Goal: Information Seeking & Learning: Learn about a topic

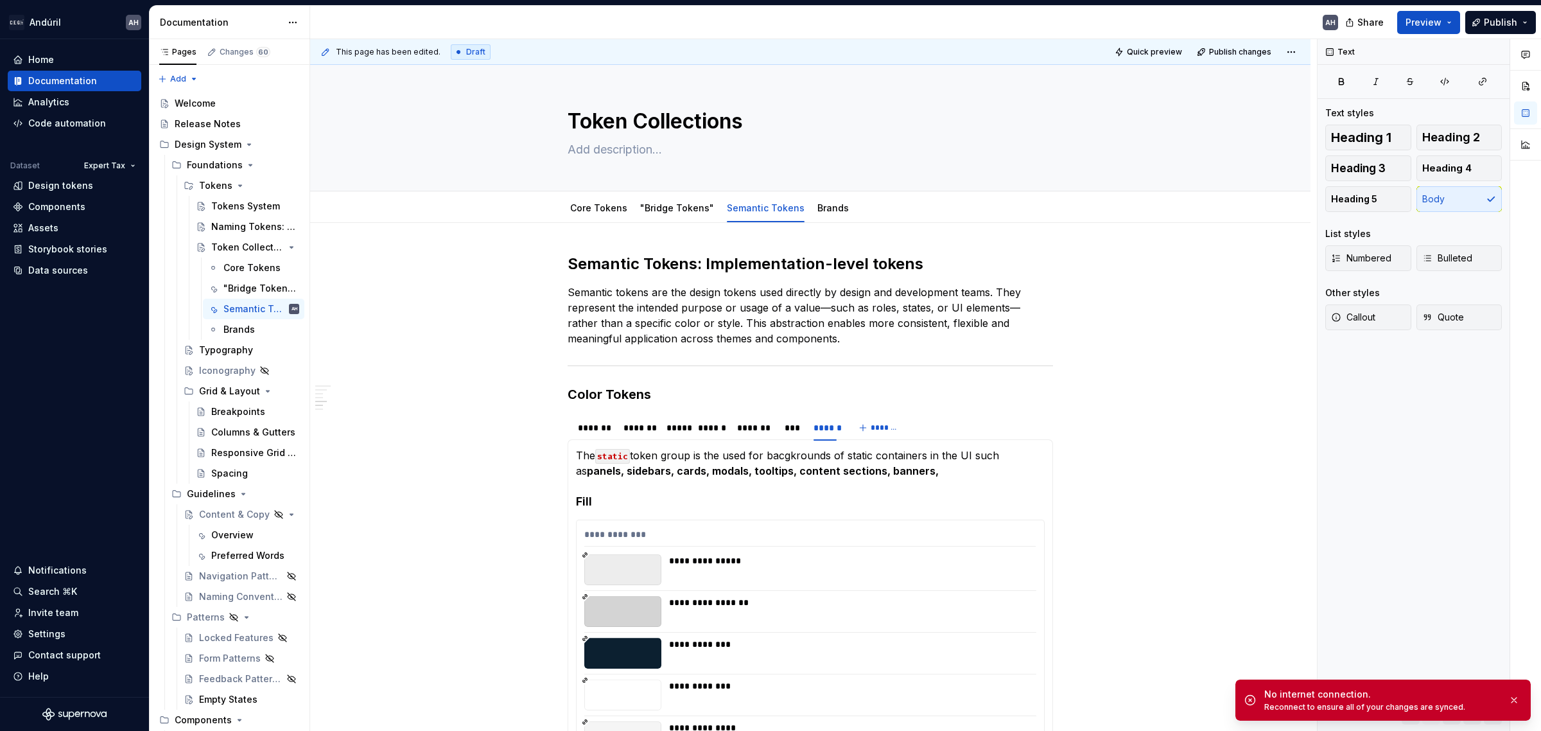
scroll to position [1837, 0]
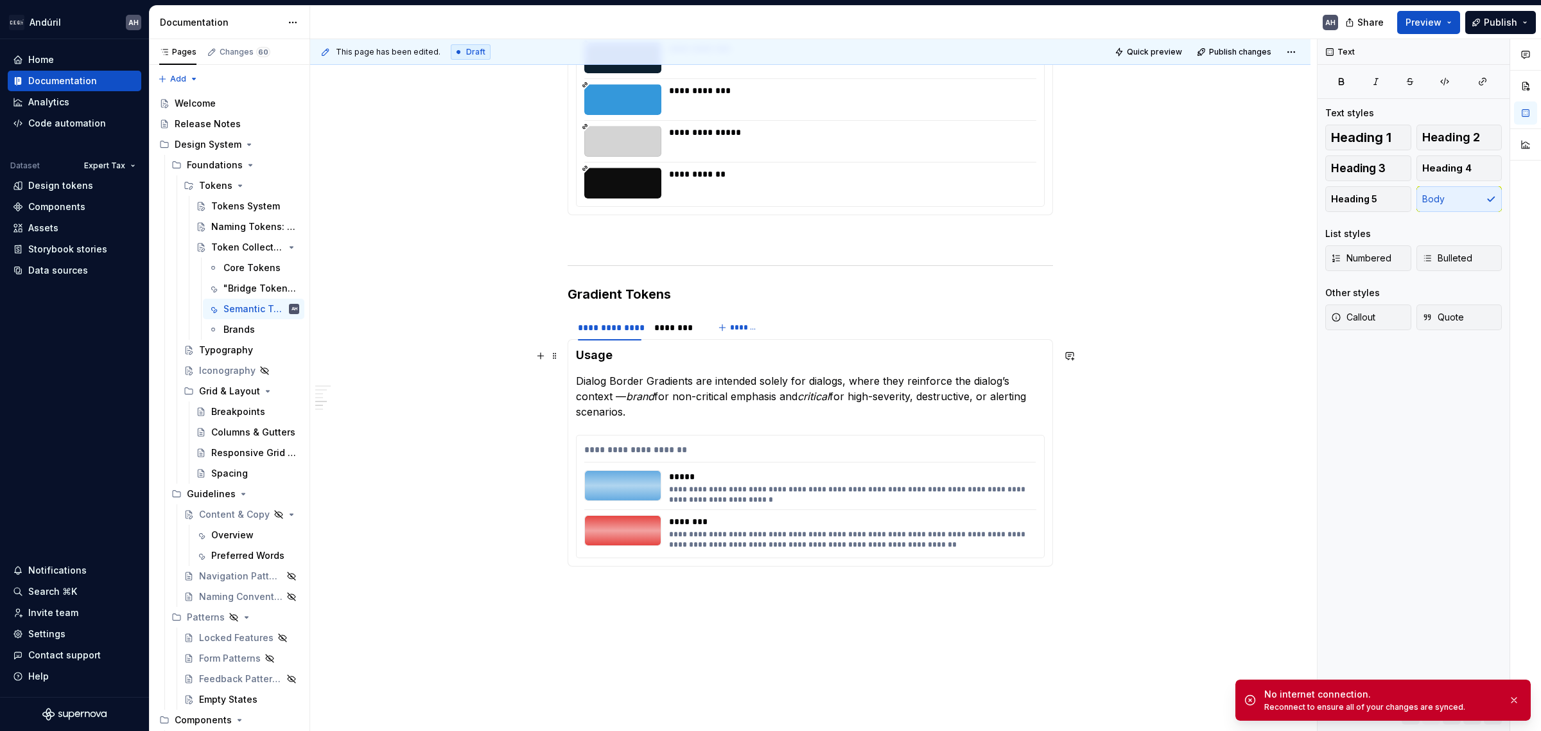
click at [677, 400] on p "Dialog Border Gradients are intended solely for dialogs, where they reinforce t…" at bounding box center [810, 396] width 469 height 46
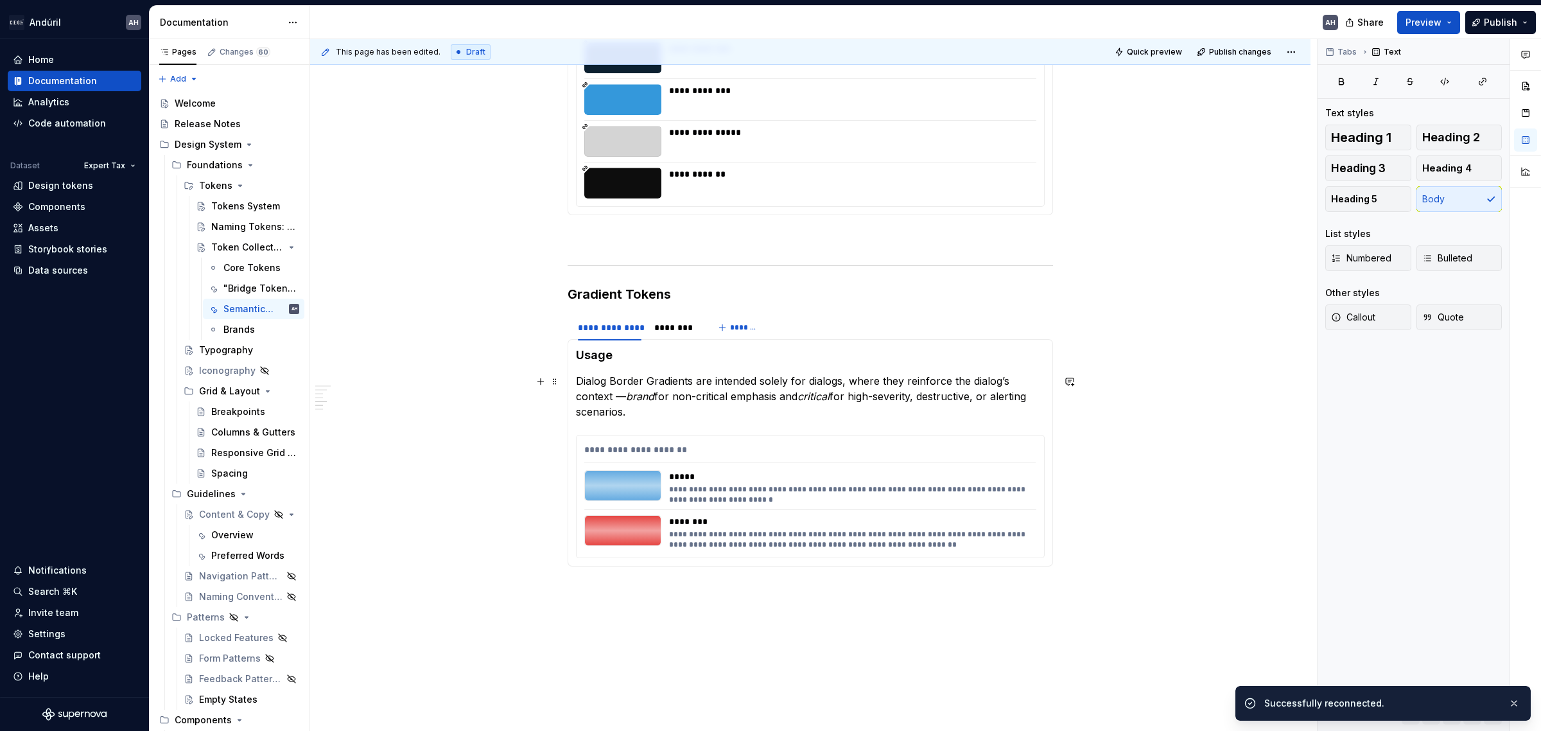
click at [840, 384] on p "Dialog Border Gradients are intended solely for dialogs, where they reinforce t…" at bounding box center [810, 396] width 469 height 46
click at [931, 378] on p "Dialog Border Gradients are intended solely for dialogs, where they reinforce t…" at bounding box center [810, 396] width 469 height 46
click at [1004, 380] on p "Dialog Border Gradients are intended solely for dialogs, where they reinforce t…" at bounding box center [810, 396] width 469 height 46
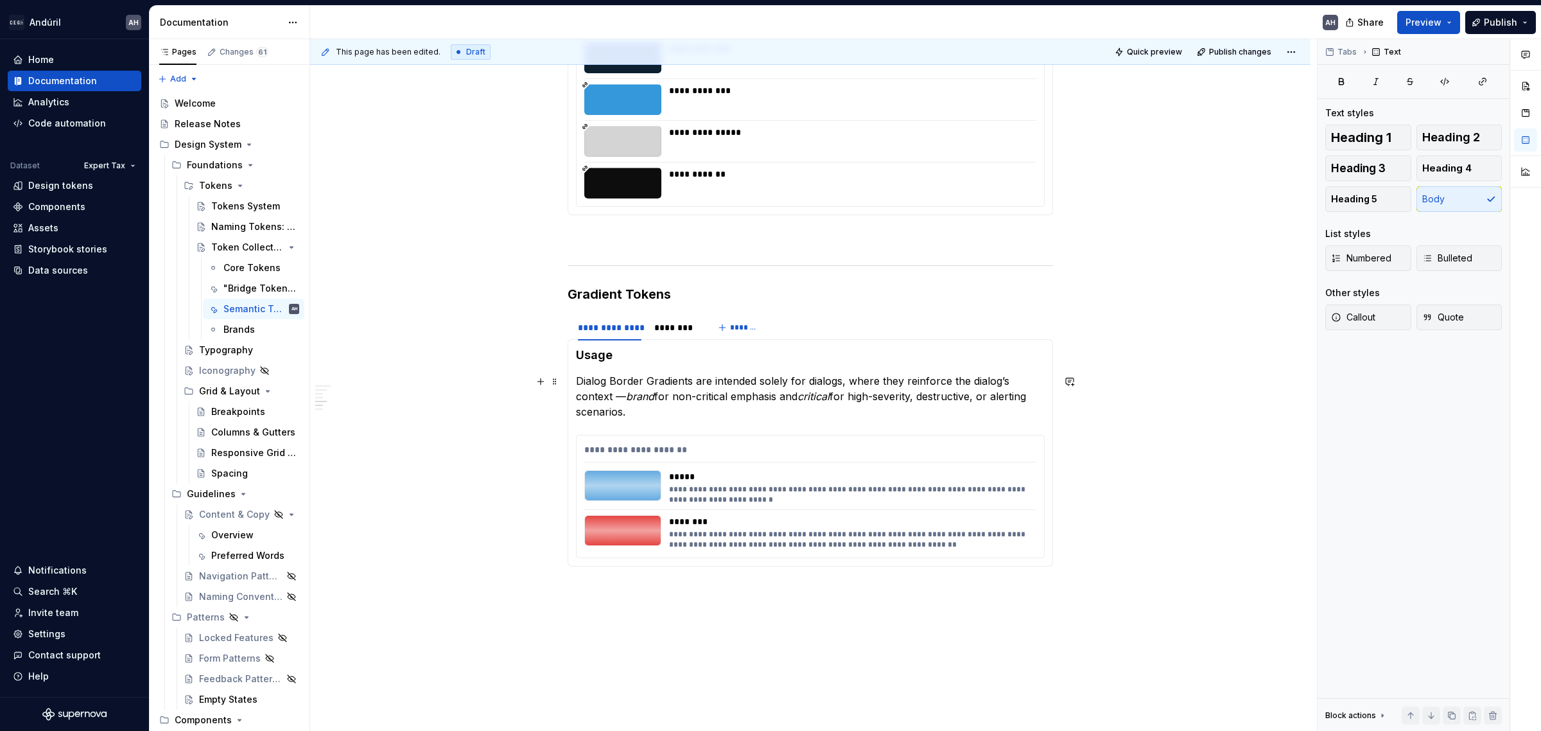
click at [894, 399] on p "Dialog Border Gradients are intended solely for dialogs, where they reinforce t…" at bounding box center [810, 396] width 469 height 46
click at [984, 397] on p "Dialog Border Gradients are intended solely for dialogs, where they reinforce t…" at bounding box center [810, 396] width 469 height 46
click at [774, 412] on p "Dialog Border Gradients are intended solely for dialogs, where they reinforce t…" at bounding box center [810, 396] width 469 height 46
click at [620, 240] on p at bounding box center [810, 238] width 485 height 15
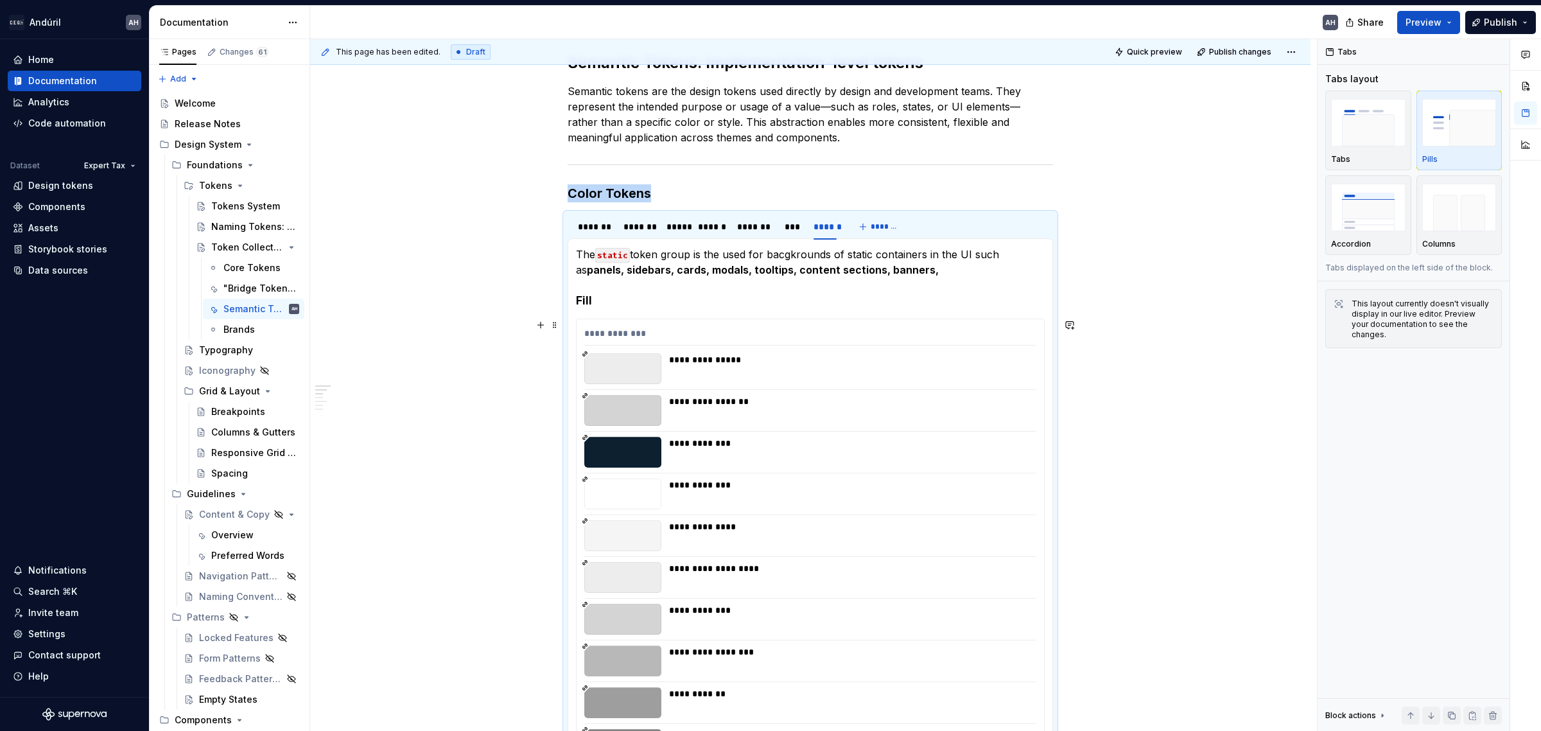
scroll to position [0, 0]
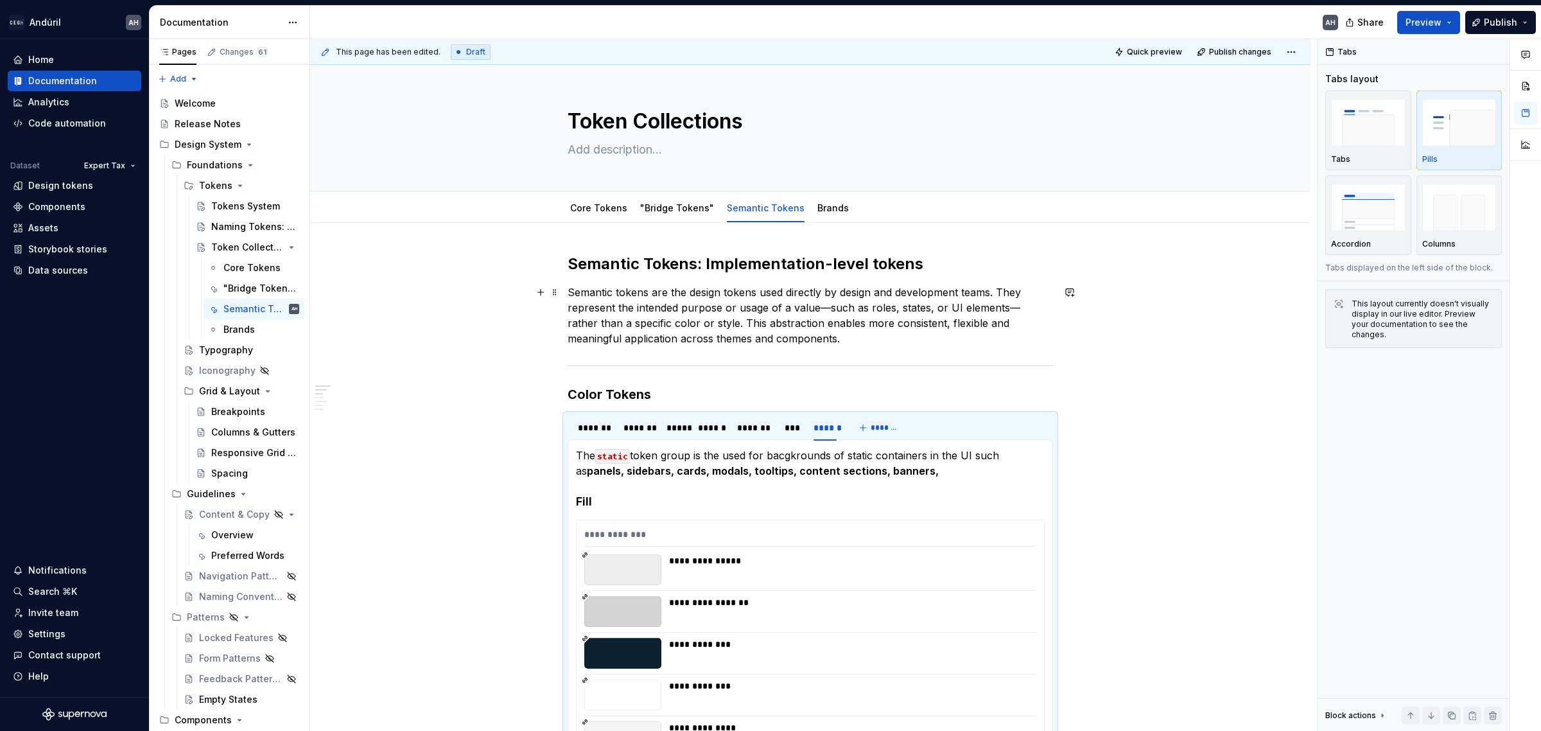
click at [652, 294] on p "Semantic tokens are the design tokens used directly by design and development t…" at bounding box center [810, 315] width 485 height 62
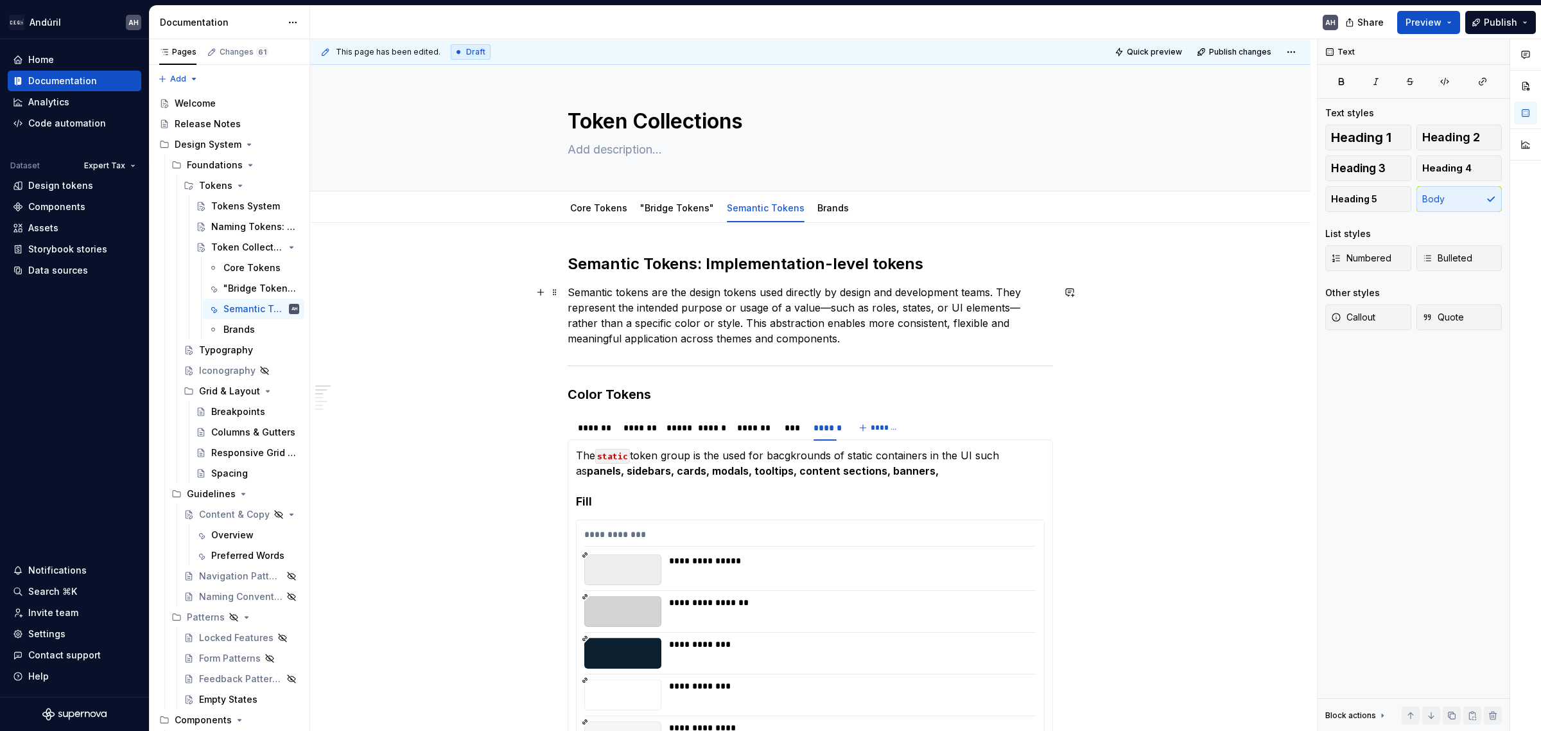
click at [799, 318] on p "Semantic tokens are the design tokens used directly by design and development t…" at bounding box center [810, 315] width 485 height 62
click at [858, 271] on h2 "Semantic Tokens: Implementation-level tokens" at bounding box center [810, 264] width 485 height 21
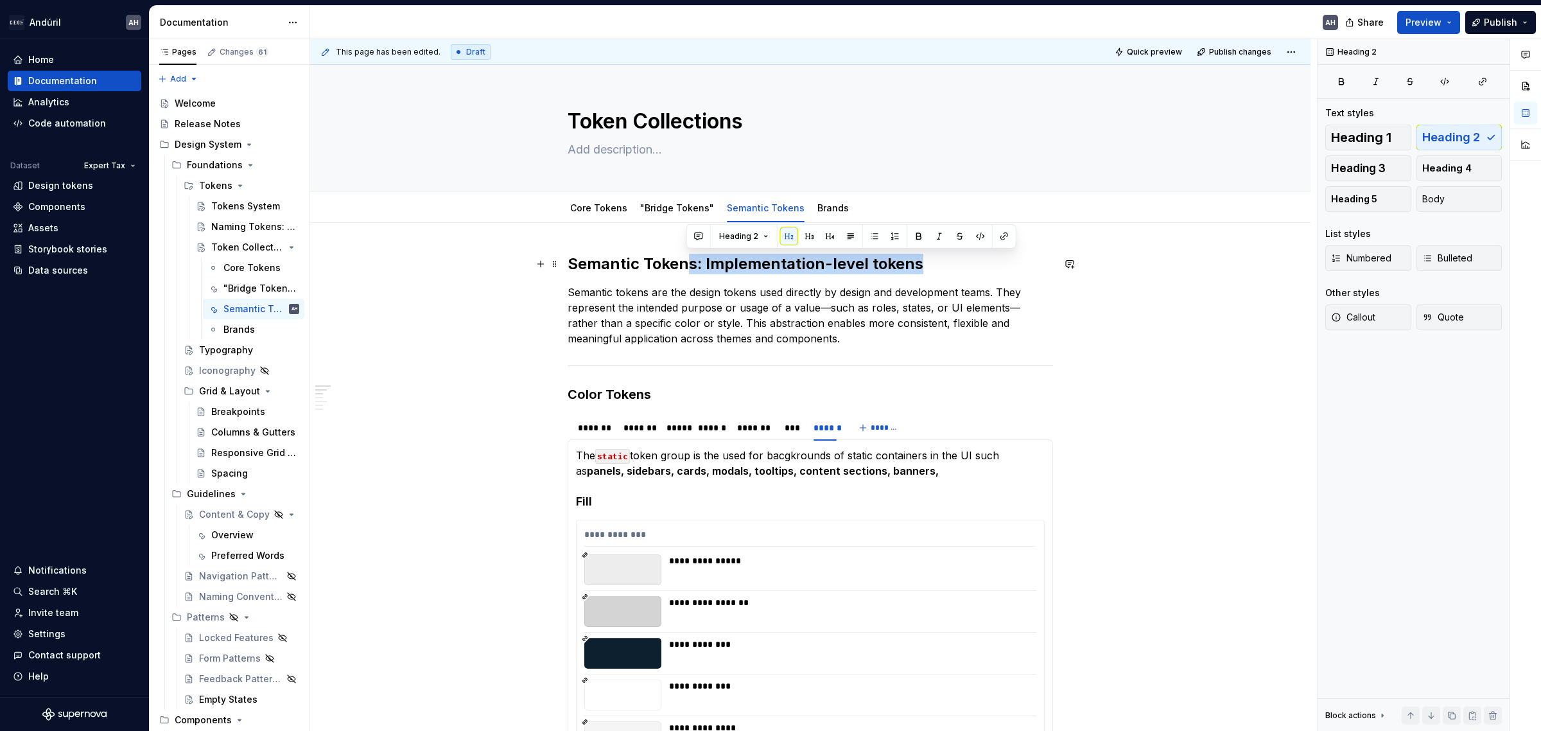
drag, startPoint x: 938, startPoint y: 259, endPoint x: 687, endPoint y: 267, distance: 251.2
click at [687, 267] on h2 "Semantic Tokens: Implementation-level tokens" at bounding box center [810, 264] width 485 height 21
click at [788, 288] on p "Semantic tokens are the design tokens used directly by design and development t…" at bounding box center [810, 315] width 485 height 62
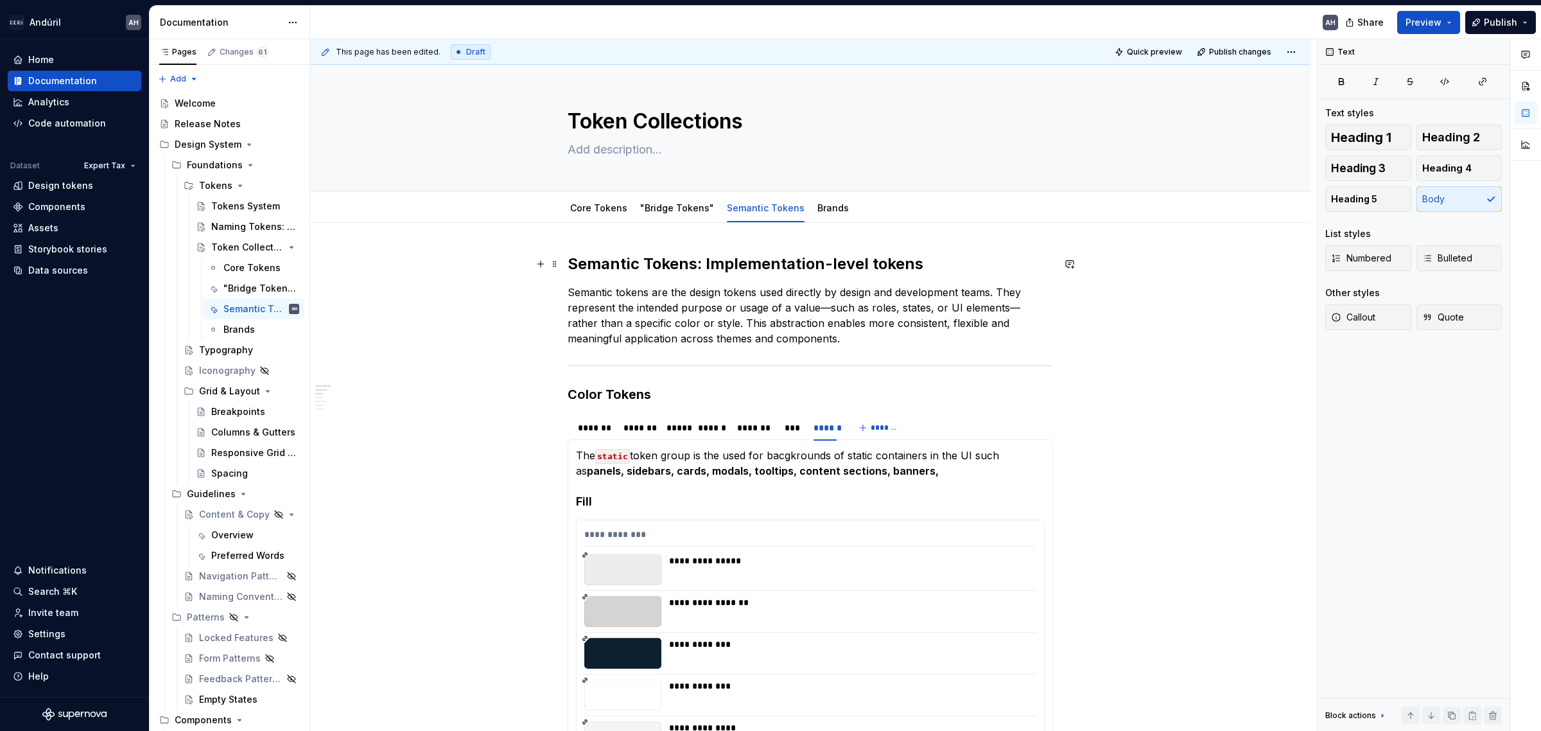
click at [706, 263] on h2 "Semantic Tokens: Implementation-level tokens" at bounding box center [810, 264] width 485 height 21
drag, startPoint x: 845, startPoint y: 261, endPoint x: 756, endPoint y: 259, distance: 88.6
click at [817, 259] on h2 "Semantic Tokens: Implementation-level tokens" at bounding box center [810, 264] width 485 height 21
click at [613, 268] on h2 "Semantic Tokens: Implementation-level tokens" at bounding box center [810, 264] width 485 height 21
click at [862, 299] on p "Semantic tokens are the design tokens used directly by design and development t…" at bounding box center [810, 315] width 485 height 62
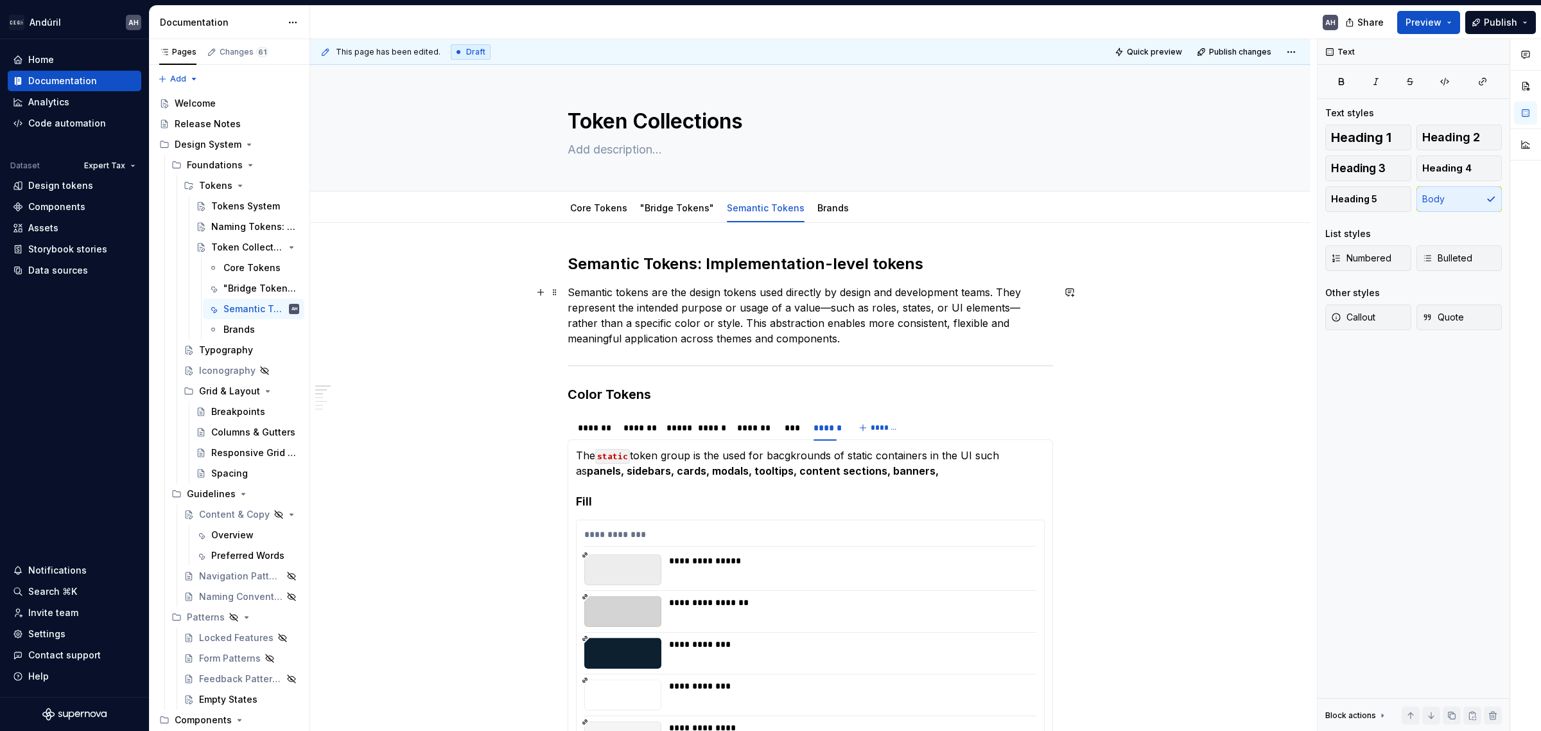
click at [713, 309] on p "Semantic tokens are the design tokens used directly by design and development t…" at bounding box center [810, 315] width 485 height 62
click at [864, 306] on p "Semantic tokens are the design tokens used directly by design and development t…" at bounding box center [810, 315] width 485 height 62
click at [962, 306] on p "Semantic tokens are the design tokens used directly by design and development t…" at bounding box center [810, 315] width 485 height 62
click at [995, 306] on p "Semantic tokens are the design tokens used directly by design and development t…" at bounding box center [810, 315] width 485 height 62
click at [1005, 307] on p "Semantic tokens are the design tokens used directly by design and development t…" at bounding box center [810, 315] width 485 height 62
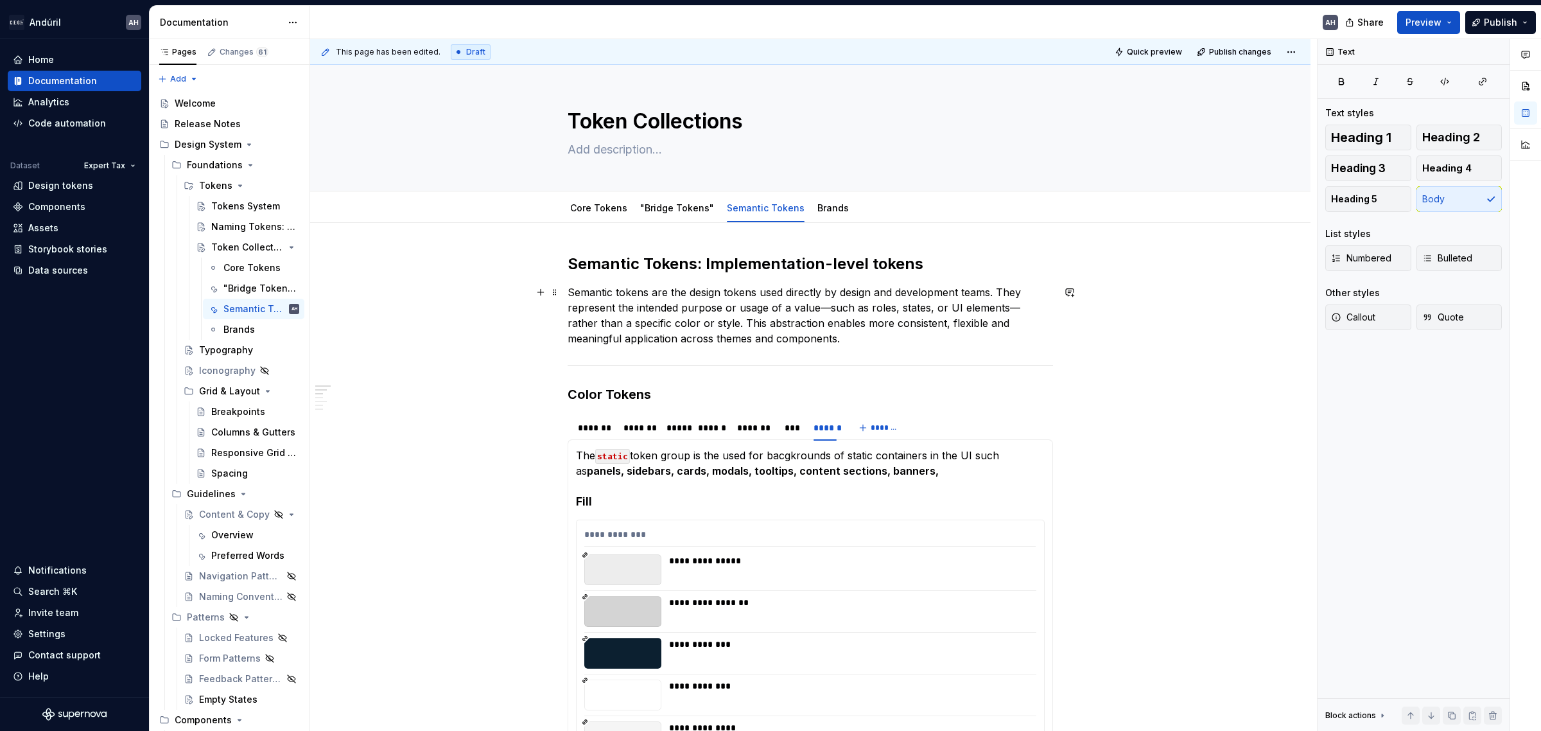
click at [724, 326] on p "Semantic tokens are the design tokens used directly by design and development t…" at bounding box center [810, 315] width 485 height 62
click at [796, 326] on p "Semantic tokens are the design tokens used directly by design and development t…" at bounding box center [810, 315] width 485 height 62
click at [909, 325] on p "Semantic tokens are the design tokens used directly by design and development t…" at bounding box center [810, 315] width 485 height 62
click at [982, 320] on p "Semantic tokens are the design tokens used directly by design and development t…" at bounding box center [810, 315] width 485 height 62
click at [806, 339] on p "Semantic tokens are the design tokens used directly by design and development t…" at bounding box center [810, 315] width 485 height 62
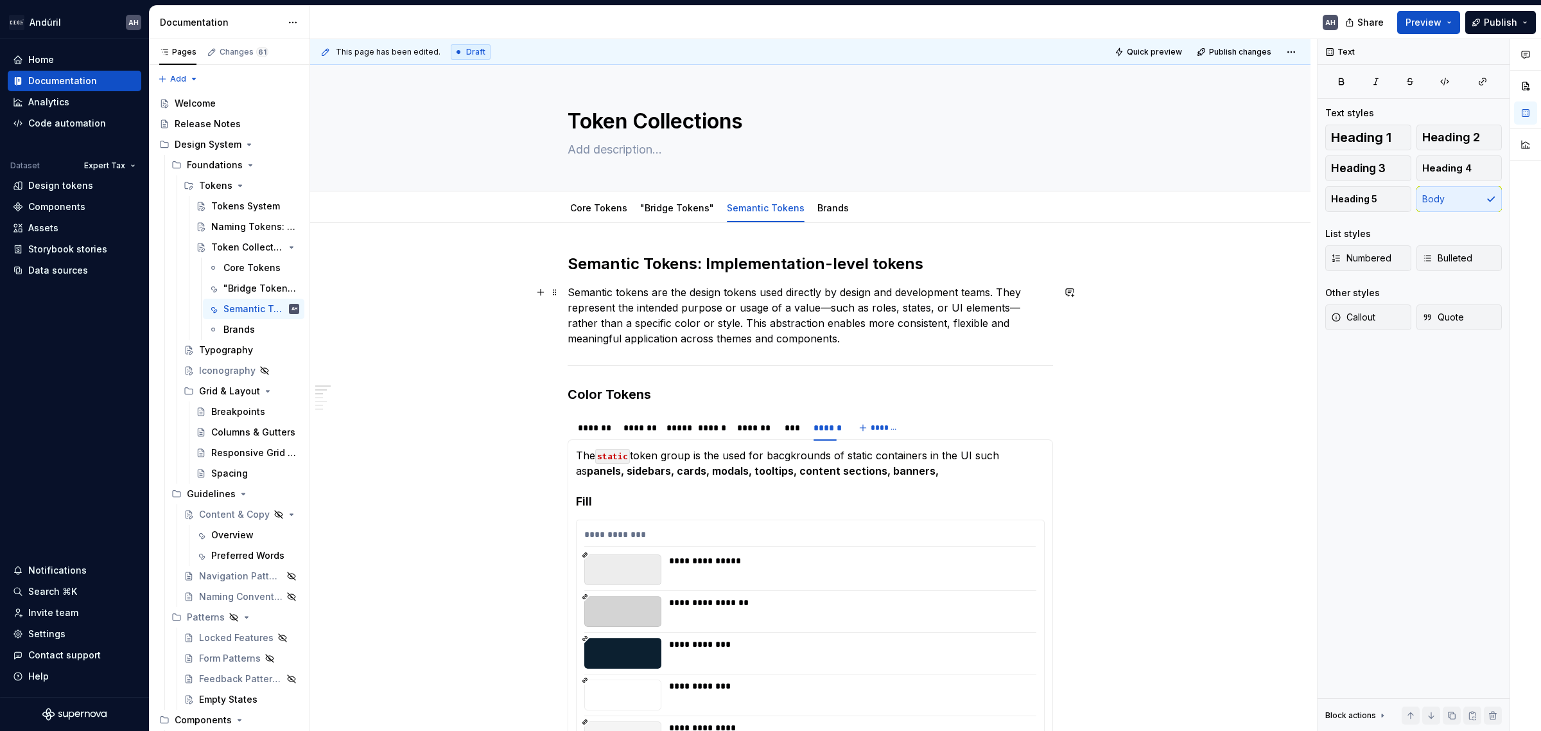
click at [804, 342] on p "Semantic tokens are the design tokens used directly by design and development t…" at bounding box center [810, 315] width 485 height 62
drag, startPoint x: 641, startPoint y: 489, endPoint x: 614, endPoint y: 487, distance: 27.1
drag, startPoint x: 939, startPoint y: 472, endPoint x: 575, endPoint y: 451, distance: 364.6
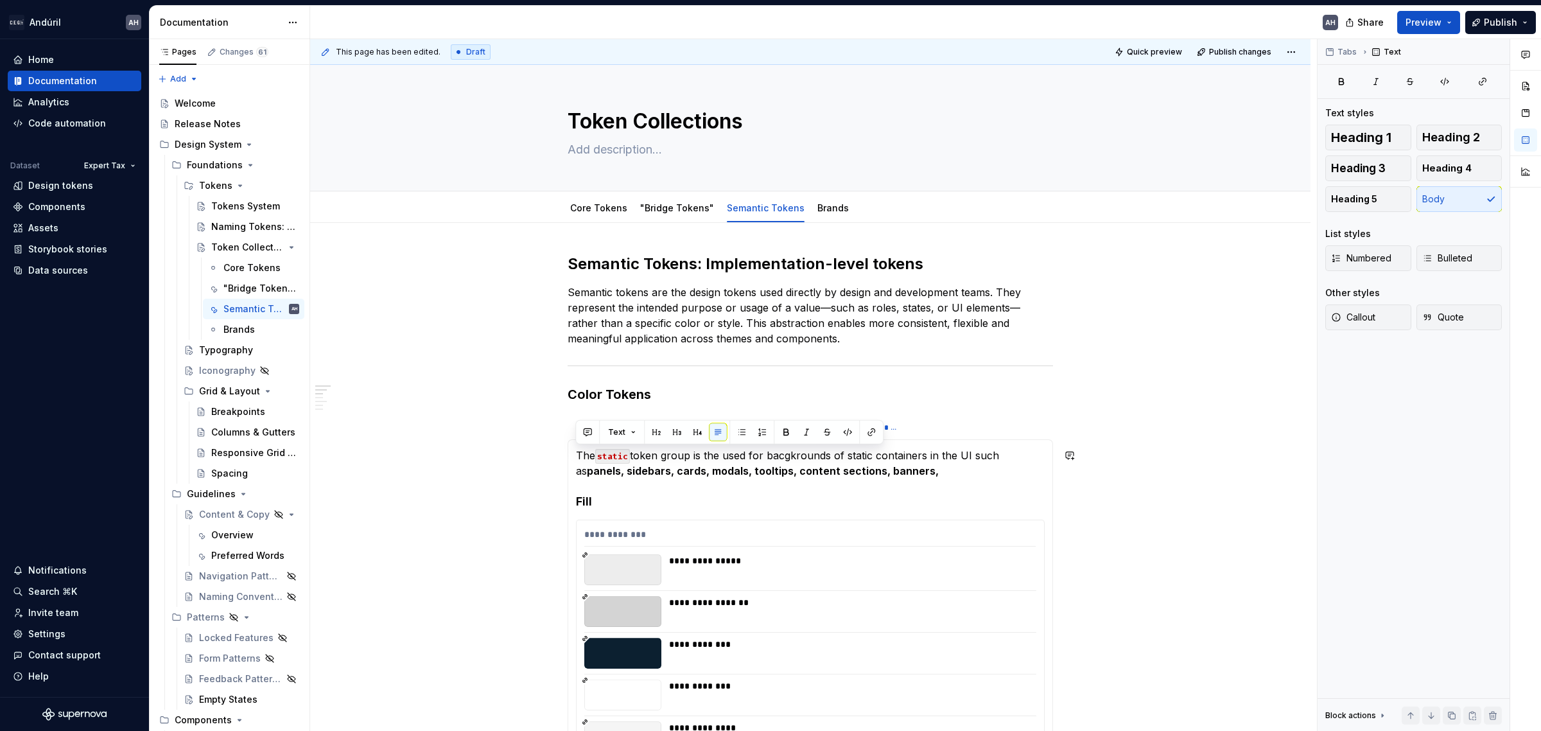
click at [576, 451] on p "The static token group is the used for bacgkrounds of static containers in the …" at bounding box center [810, 463] width 469 height 31
click at [663, 461] on p "The Static token group is a top-level category for non-interactive background e…" at bounding box center [810, 463] width 469 height 31
click at [804, 457] on p "The Static token group is a top-level category for non-interactive background e…" at bounding box center [810, 463] width 469 height 31
click at [970, 464] on p "The Static token group is a top-level category for non-interactive background e…" at bounding box center [810, 463] width 469 height 31
click at [1012, 467] on p "The Static token group is a top-level category for non-interactive background e…" at bounding box center [810, 463] width 469 height 31
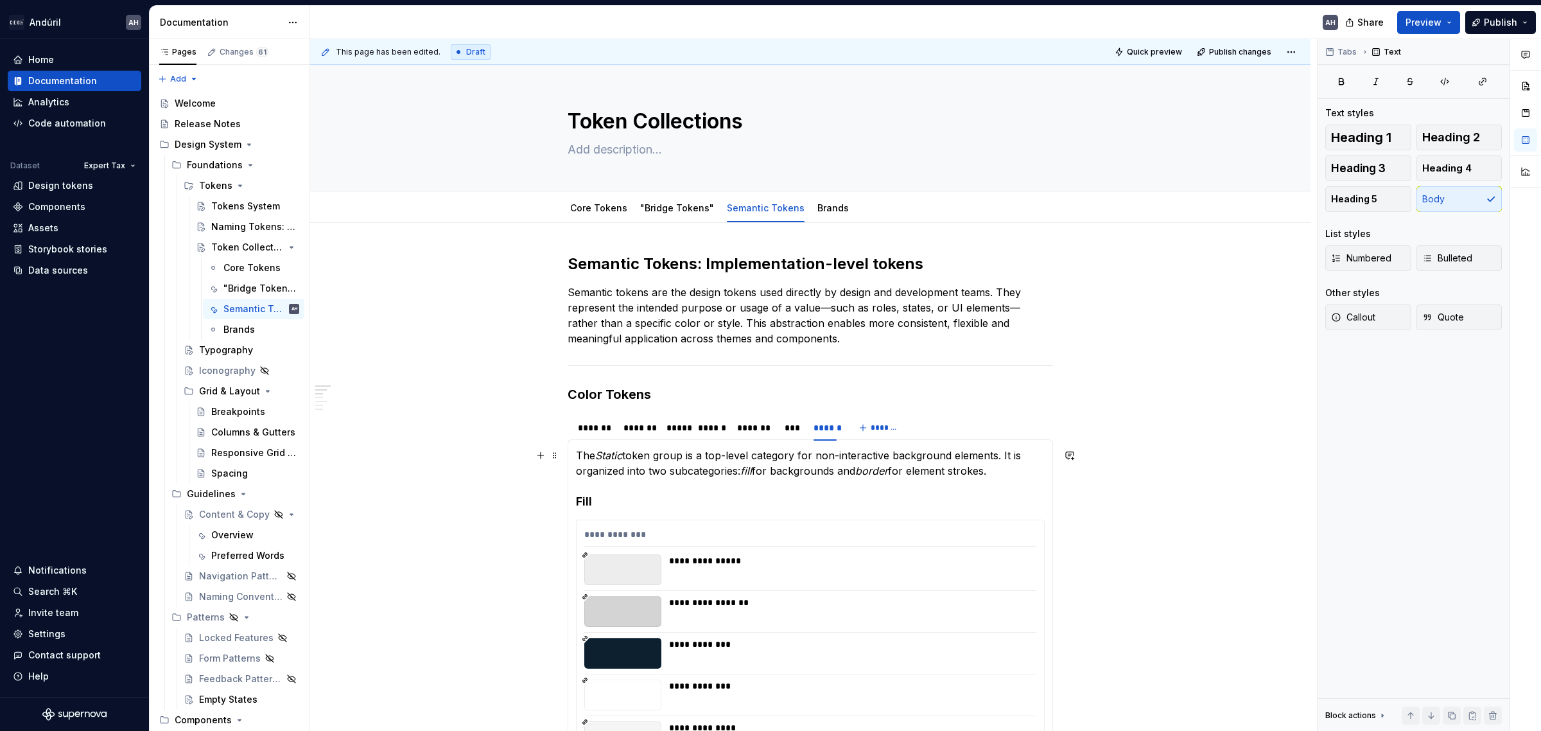
click at [695, 473] on p "The Static token group is a top-level category for non-interactive background e…" at bounding box center [810, 463] width 469 height 31
click at [801, 473] on p "The Static token group is a top-level category for non-interactive background e…" at bounding box center [810, 463] width 469 height 31
click at [1007, 467] on p "The Static token group is a top-level category for non-interactive background e…" at bounding box center [810, 463] width 469 height 31
click at [588, 213] on link "Core Tokens" at bounding box center [598, 207] width 57 height 11
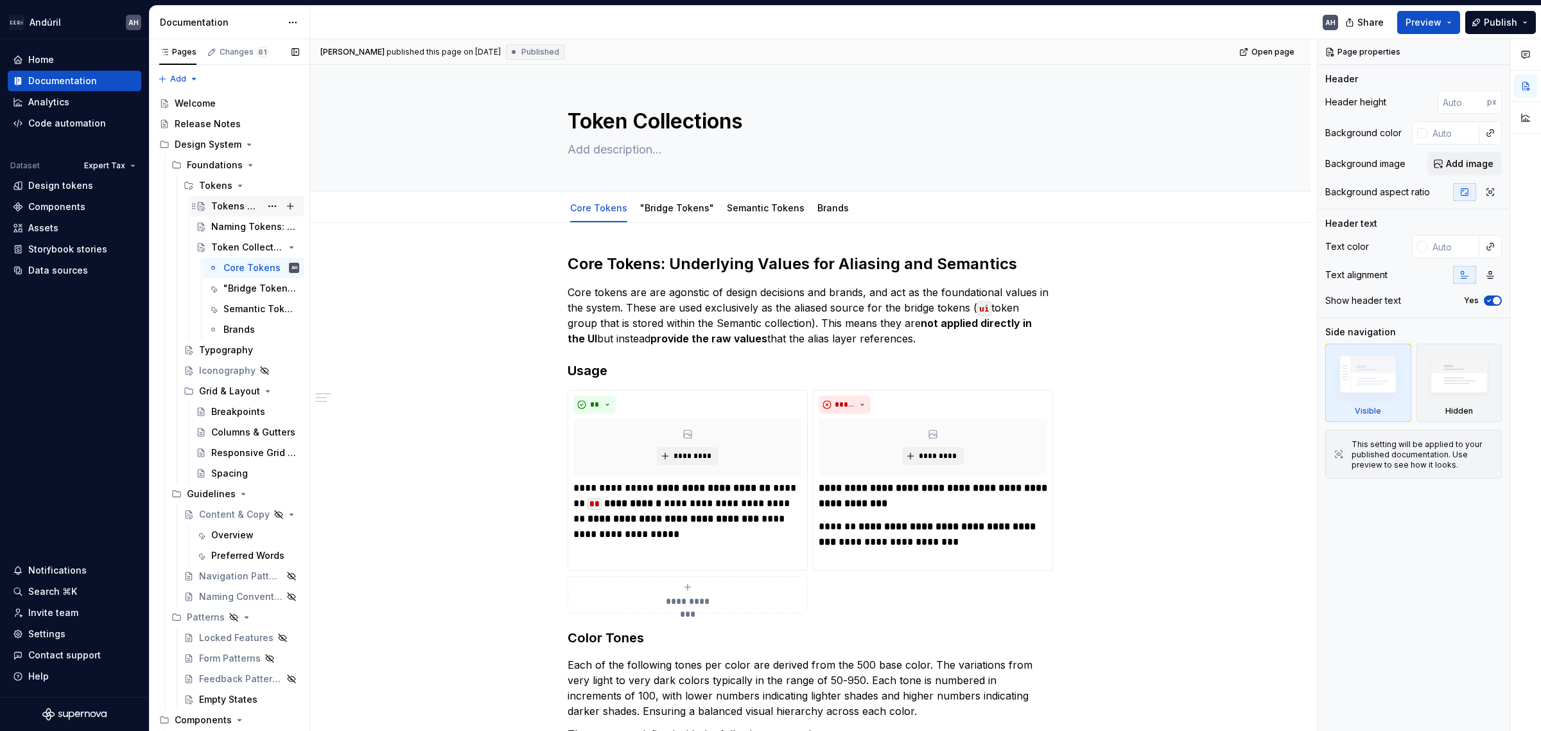
click at [232, 200] on div "Tokens System" at bounding box center [235, 206] width 49 height 13
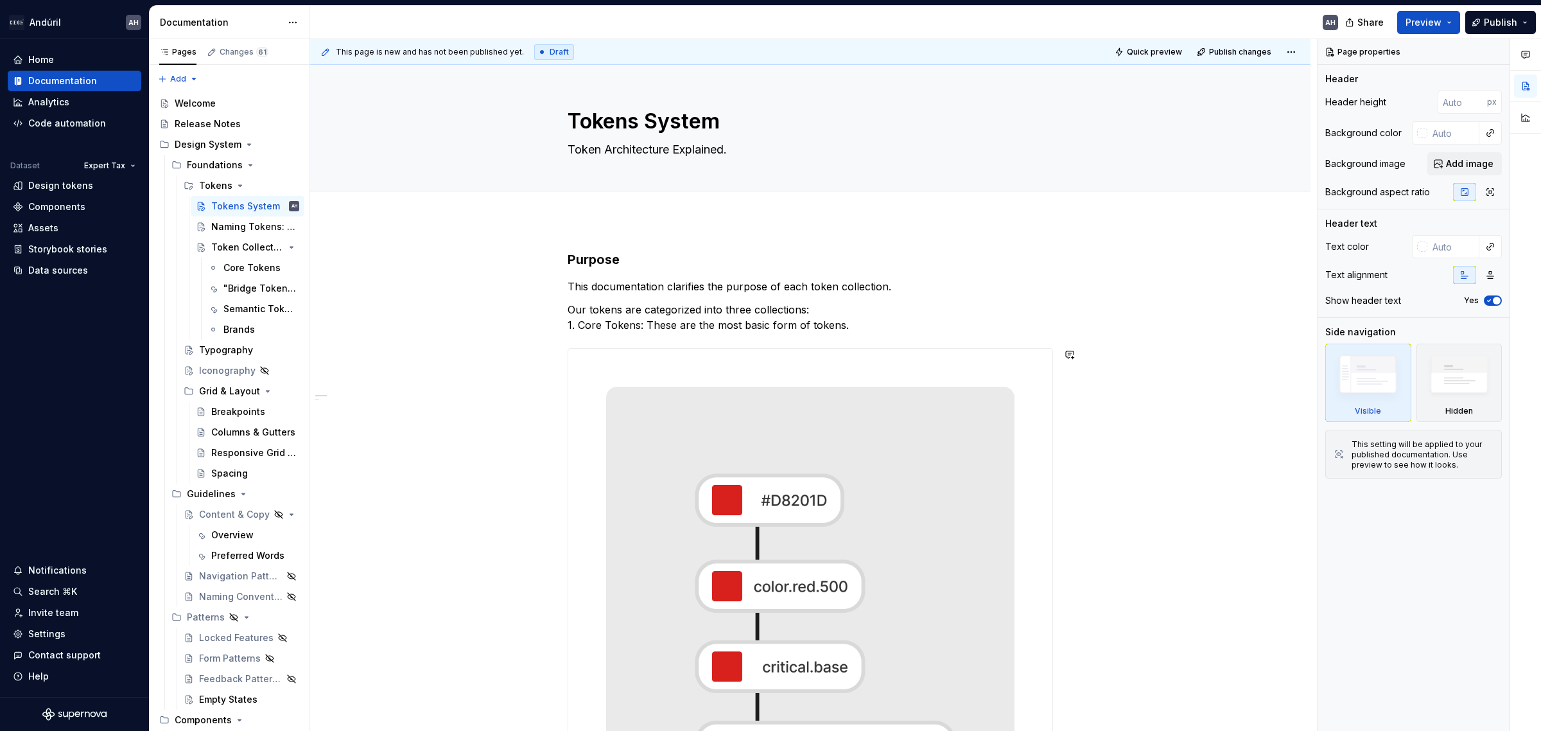
type textarea "*"
click at [646, 329] on p "Our tokens are categorized into three collections: 1. Core Tokens: These are th…" at bounding box center [810, 317] width 485 height 31
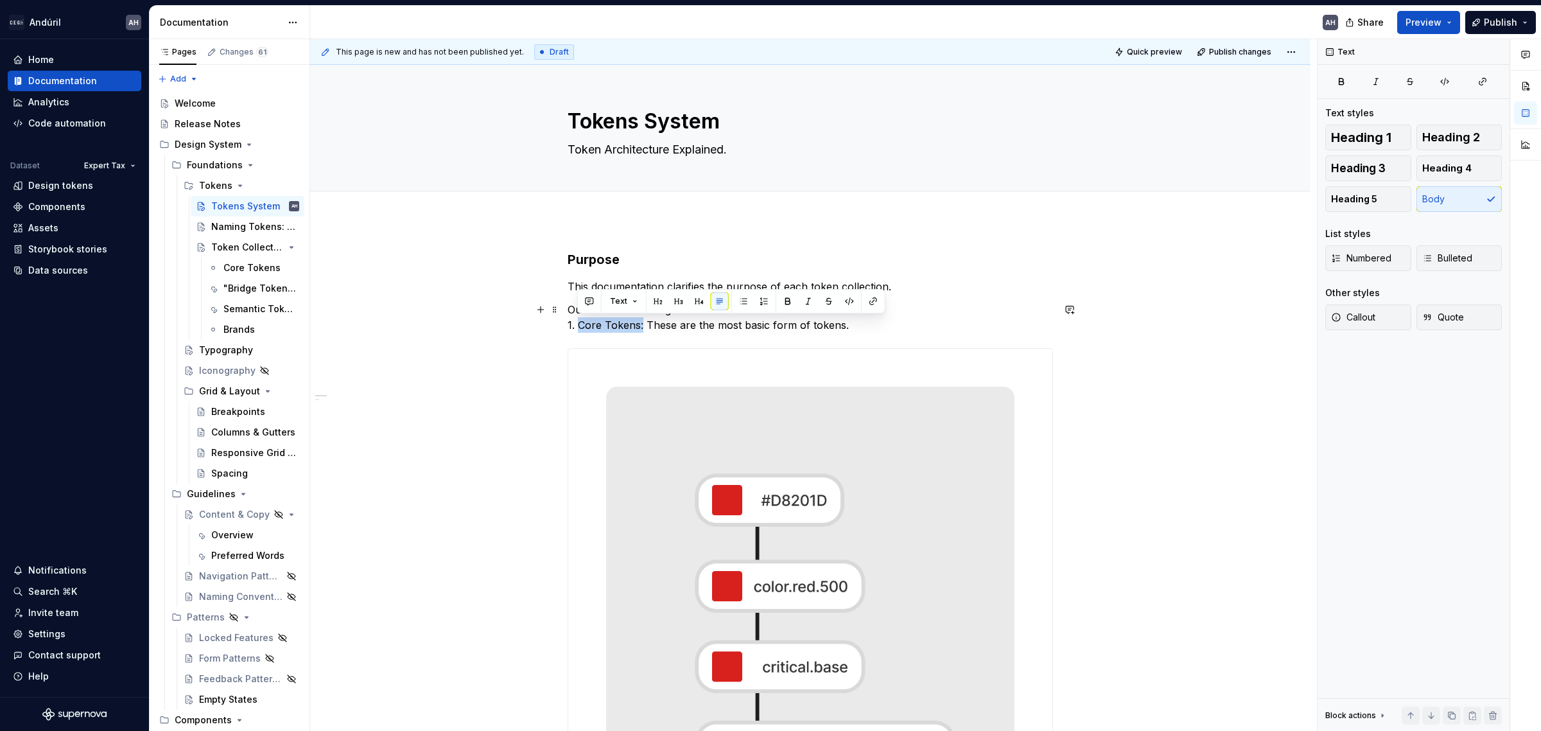
drag, startPoint x: 640, startPoint y: 325, endPoint x: 578, endPoint y: 328, distance: 62.4
click at [578, 328] on p "Our tokens are categorized into three collections: 1. Core Tokens: These are th…" at bounding box center [810, 317] width 485 height 31
click at [578, 328] on strong "Core Tokens:" at bounding box center [609, 324] width 68 height 13
click at [1362, 257] on span "Numbered" at bounding box center [1361, 258] width 60 height 13
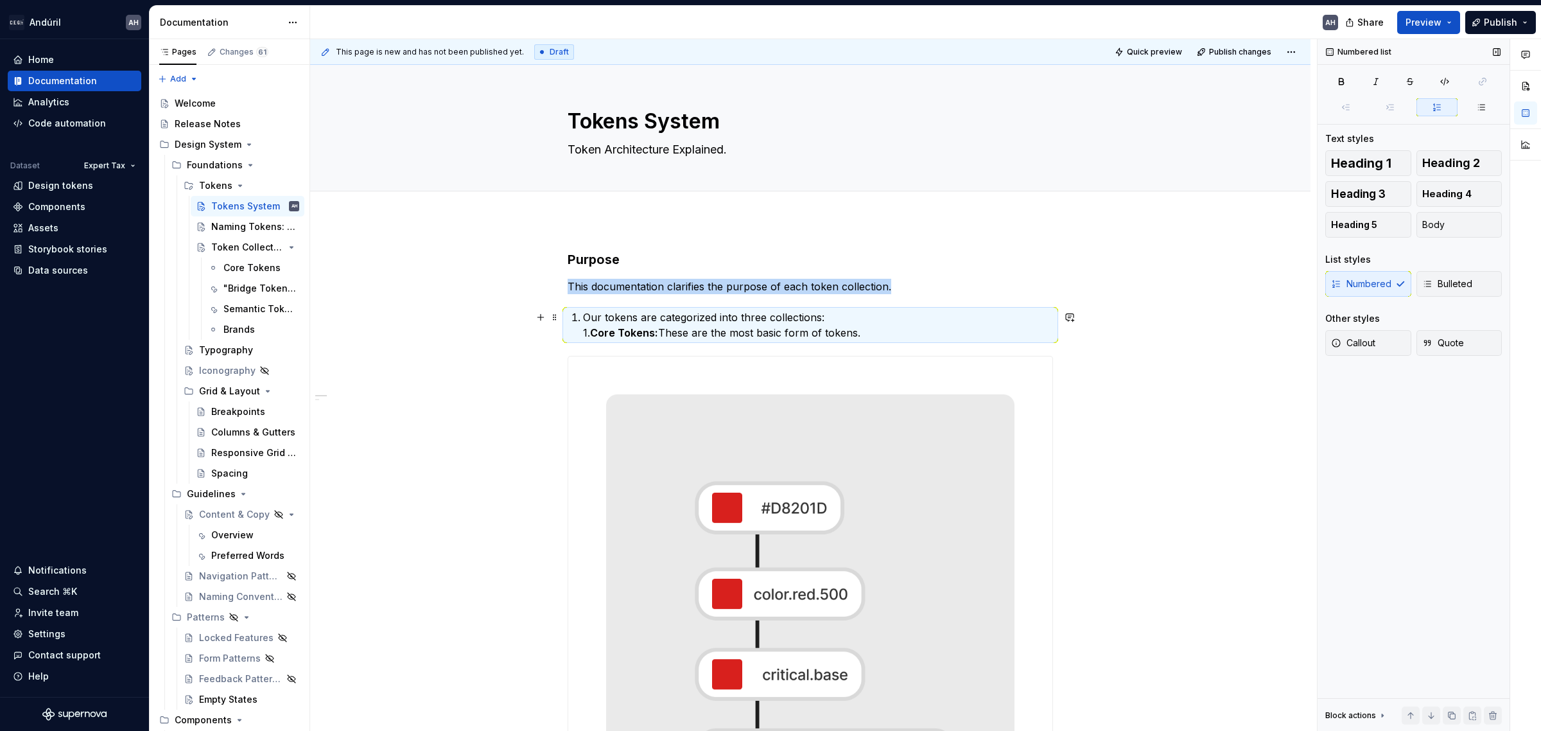
click at [653, 331] on strong "Core Tokens:" at bounding box center [624, 332] width 68 height 13
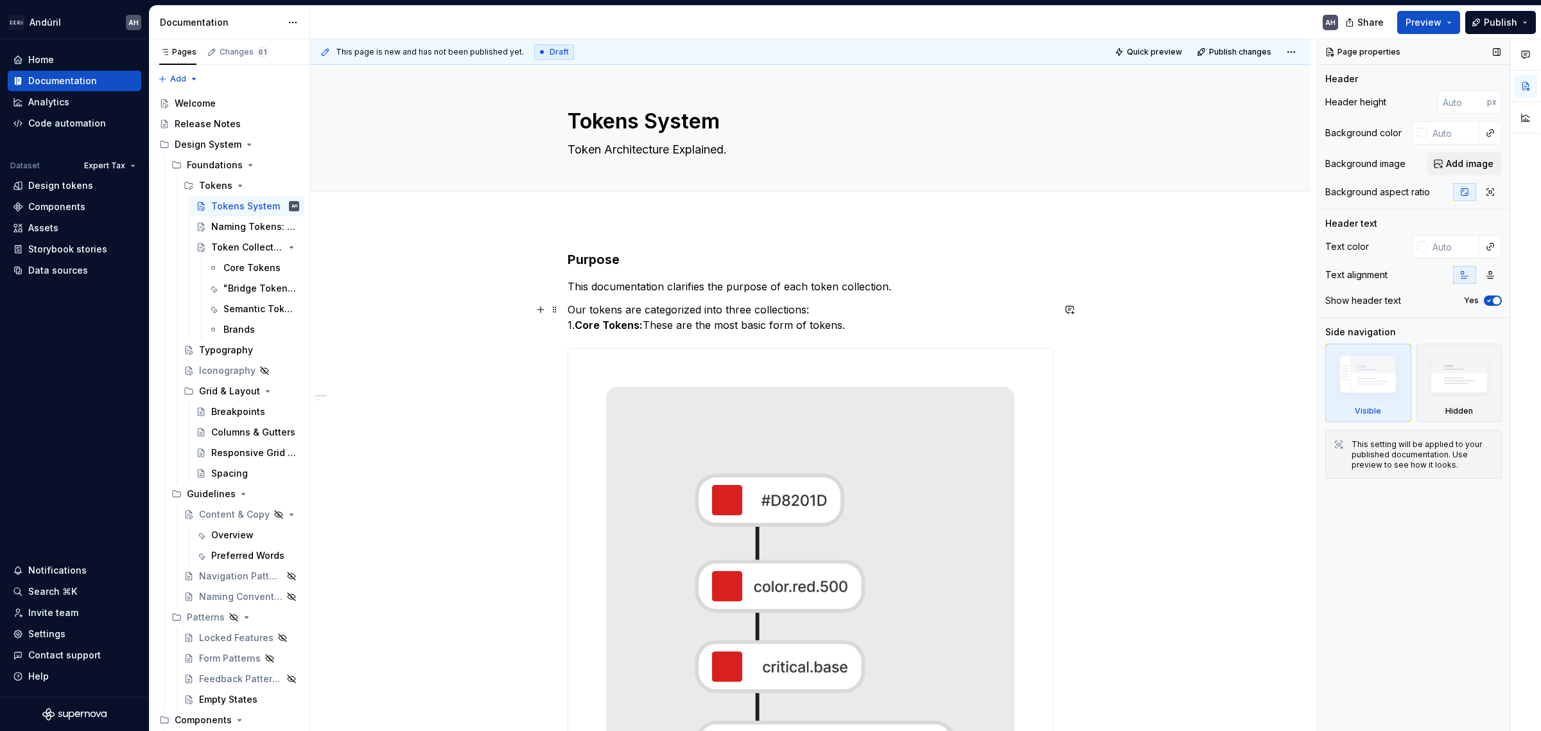
click at [838, 307] on p "Our tokens are categorized into three collections: 1. Core Tokens: These are th…" at bounding box center [810, 317] width 485 height 31
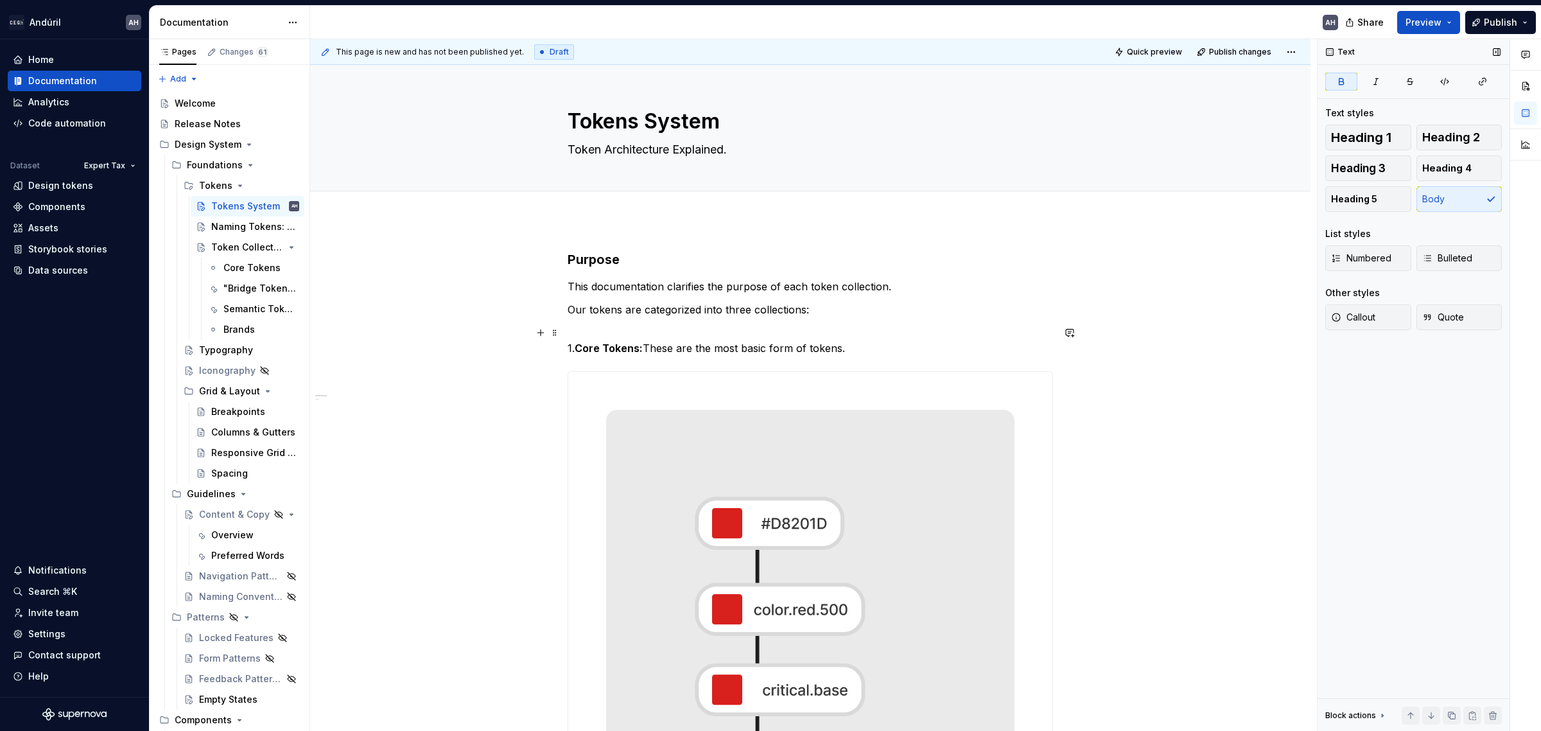
click at [615, 354] on p "1. Core Tokens: These are the most basic form of tokens." at bounding box center [810, 340] width 485 height 31
click at [1364, 271] on div "Numbered Bulleted" at bounding box center [1413, 261] width 177 height 33
click at [1366, 254] on span "Numbered" at bounding box center [1361, 258] width 60 height 13
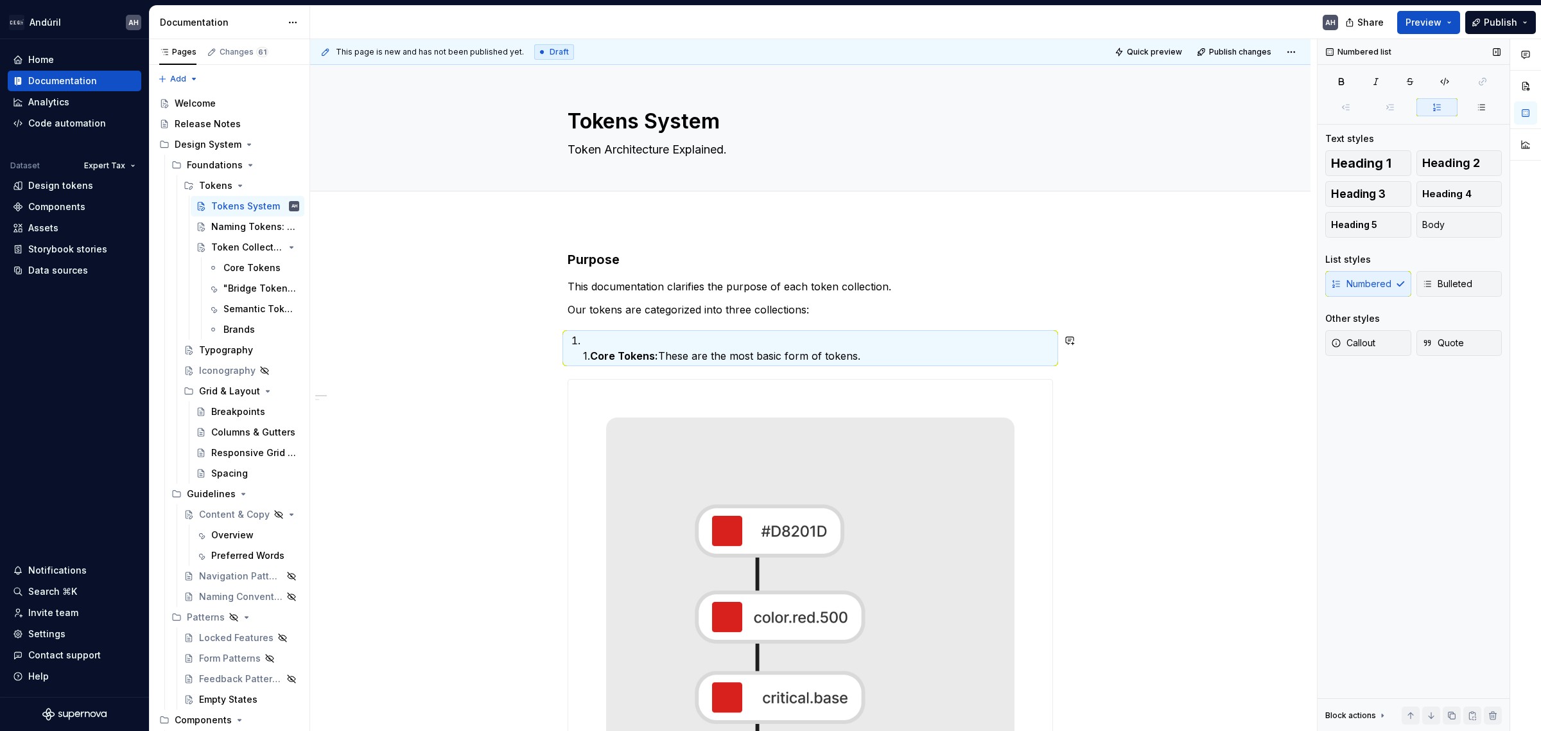
click at [852, 344] on p "1. Core Tokens: These are the most basic form of tokens." at bounding box center [818, 348] width 470 height 31
click at [598, 352] on strong "Core Tokens:" at bounding box center [624, 355] width 68 height 13
click at [595, 356] on strong "Core Tokens:" at bounding box center [624, 355] width 68 height 13
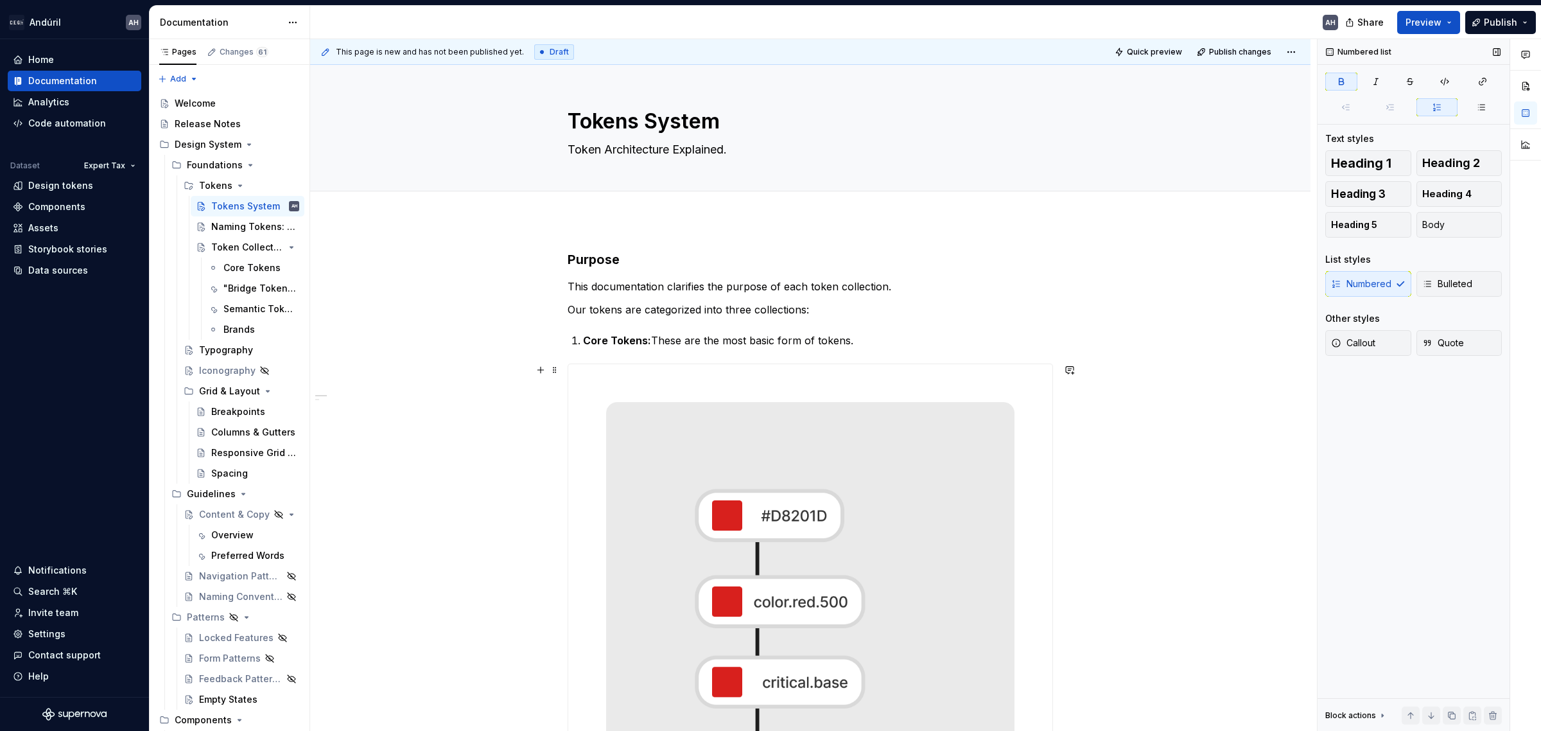
click at [891, 363] on div at bounding box center [810, 675] width 485 height 625
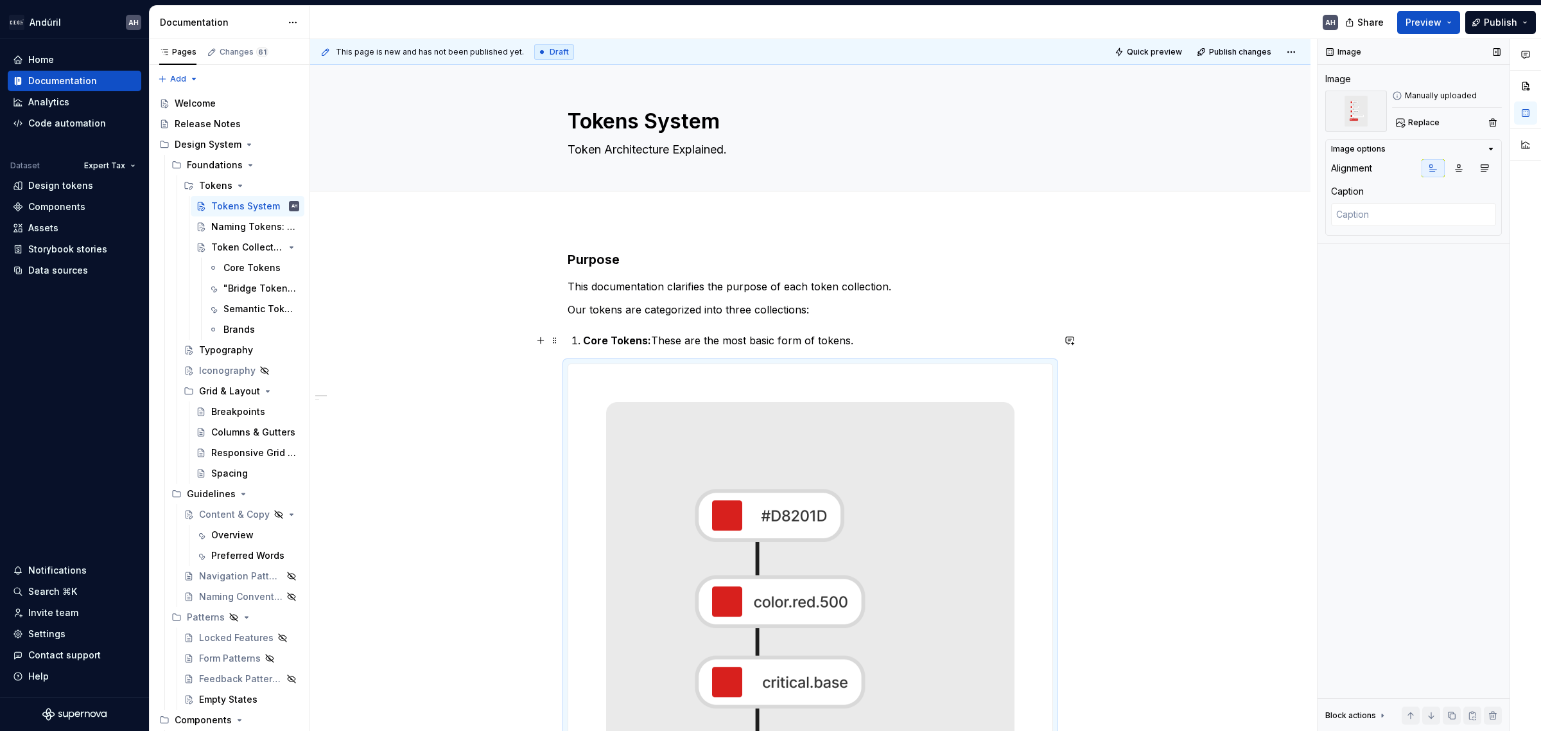
click at [836, 344] on p "Core Tokens: These are the most basic form of tokens." at bounding box center [818, 340] width 470 height 15
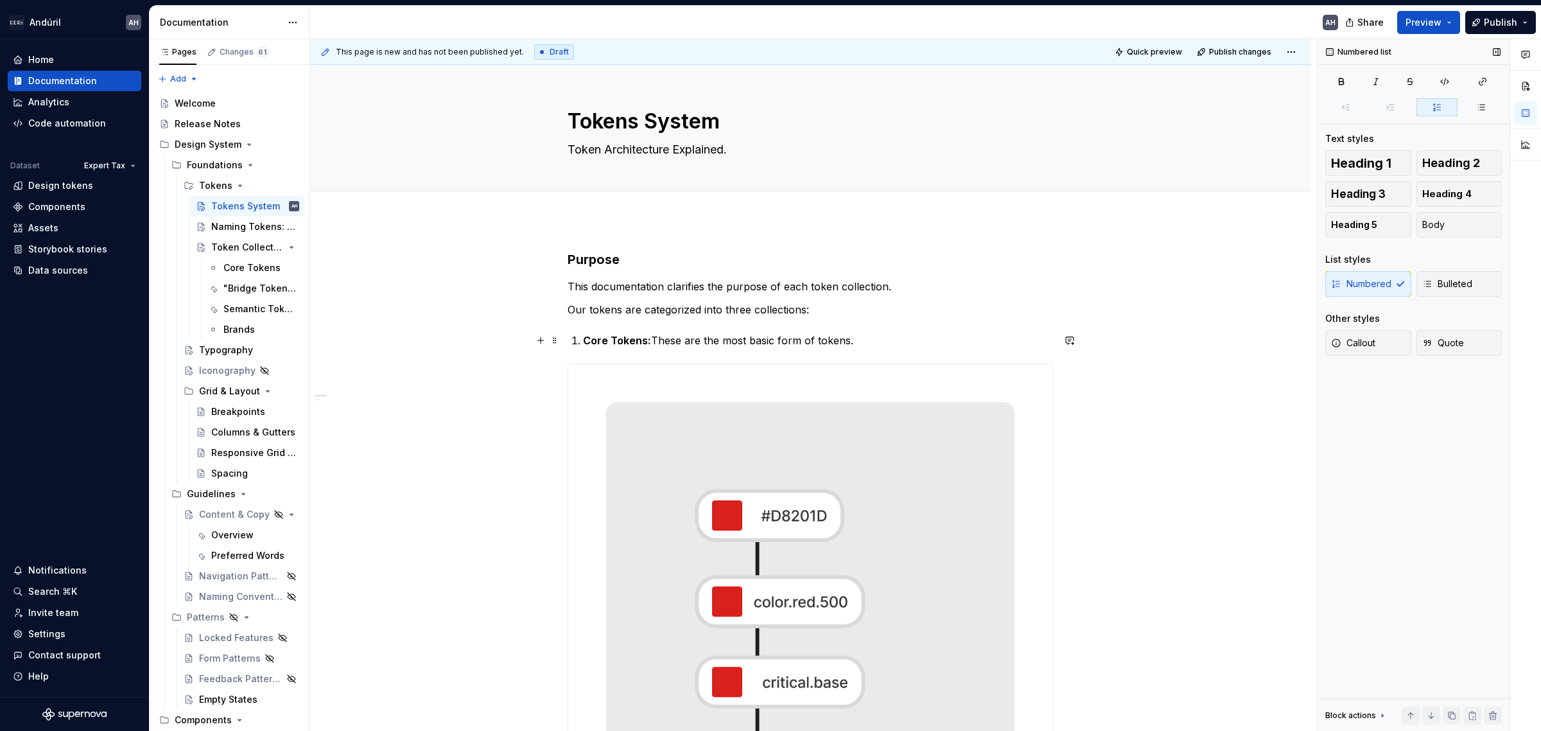
click at [877, 333] on p "Core Tokens: These are the most basic form of tokens." at bounding box center [818, 340] width 470 height 15
click at [858, 345] on p "Core Tokens: These are the most basic form of tokens." at bounding box center [818, 340] width 470 height 15
drag, startPoint x: 881, startPoint y: 340, endPoint x: 989, endPoint y: 352, distance: 108.5
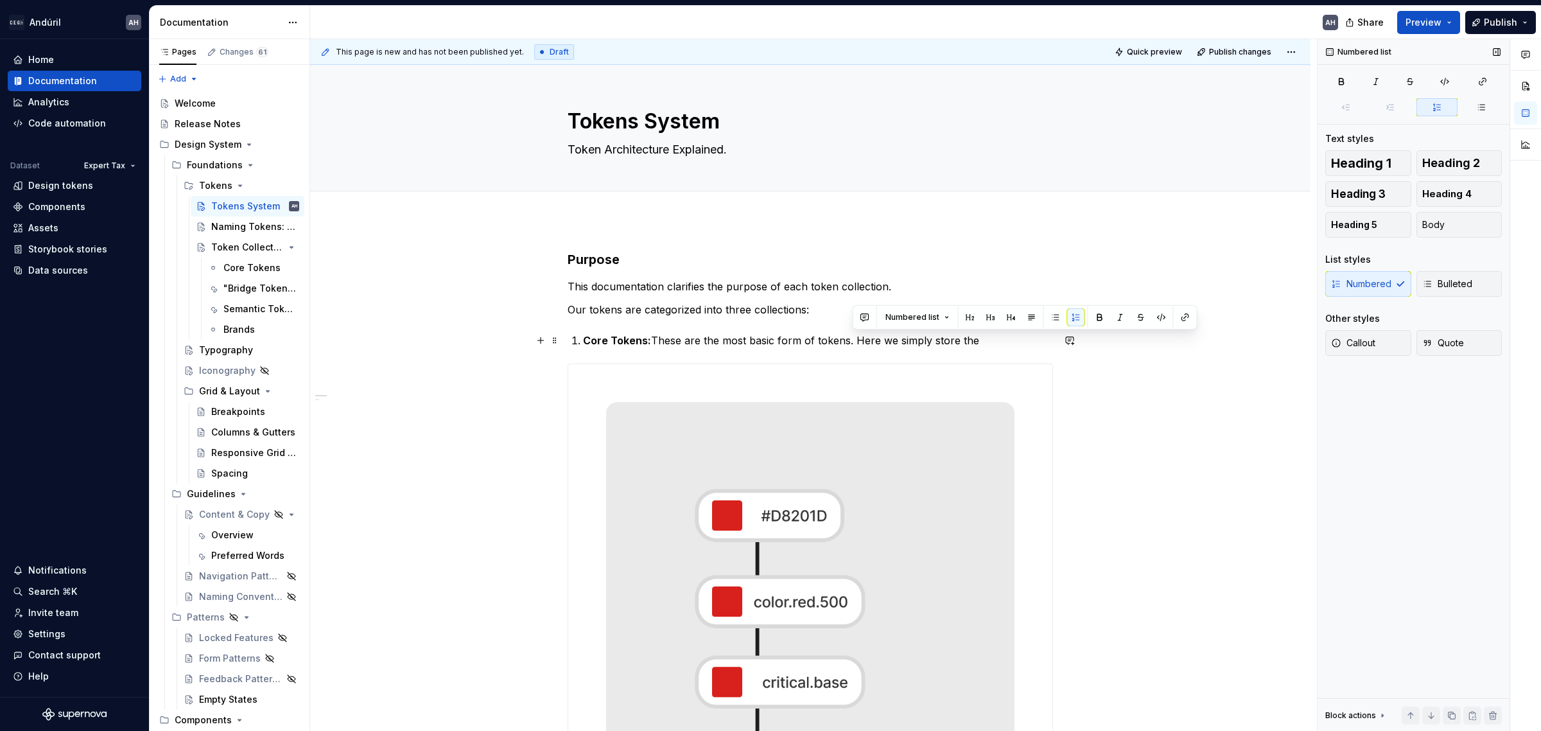
drag, startPoint x: 988, startPoint y: 338, endPoint x: 852, endPoint y: 335, distance: 135.5
click at [852, 335] on p "Core Tokens: These are the most basic form of tokens. Here we simply store the" at bounding box center [818, 340] width 470 height 15
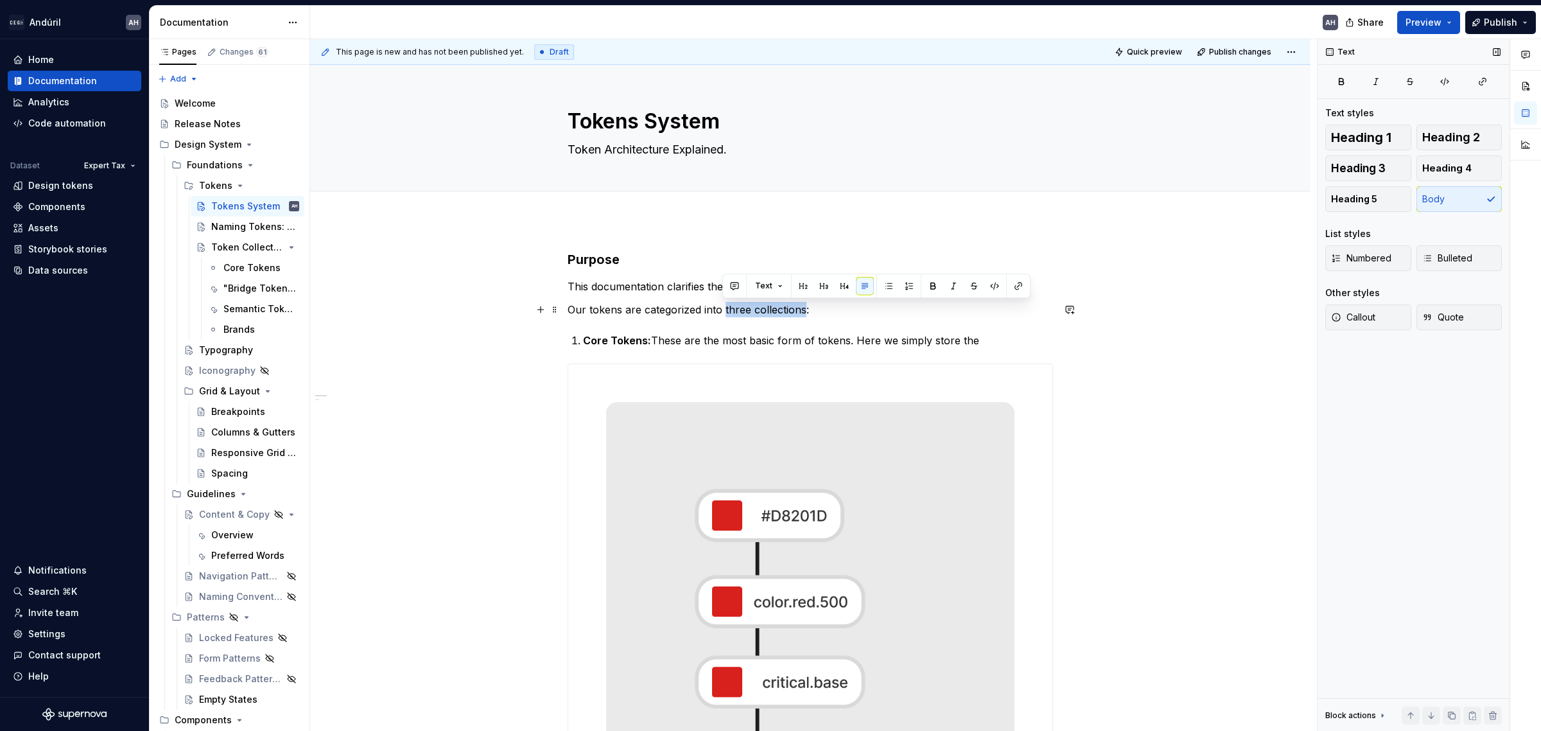
drag, startPoint x: 801, startPoint y: 310, endPoint x: 724, endPoint y: 309, distance: 77.7
click at [724, 309] on p "Our tokens are categorized into three collections:" at bounding box center [810, 309] width 485 height 15
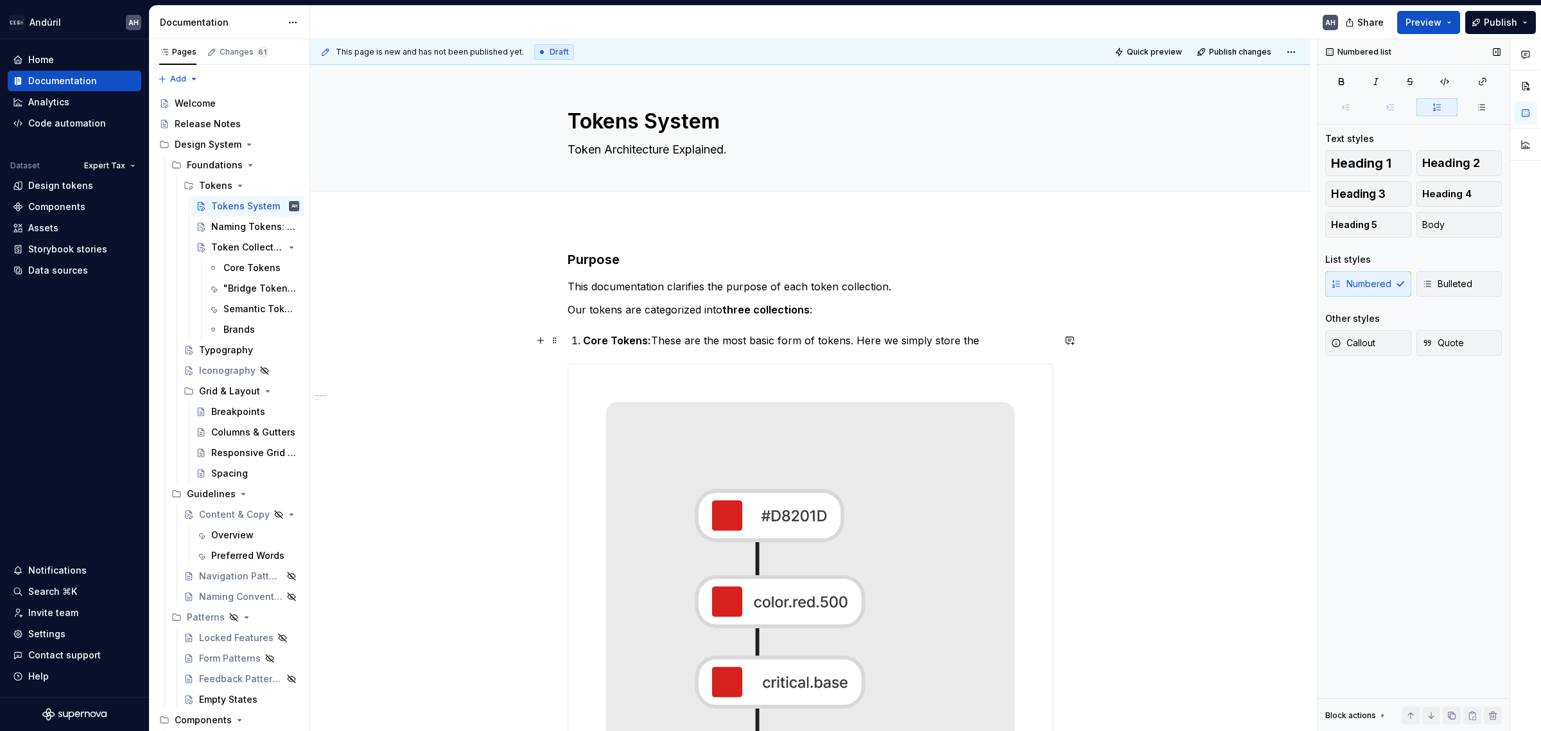
click at [974, 345] on p "Core Tokens: These are the most basic form of tokens. Here we simply store the" at bounding box center [818, 340] width 470 height 15
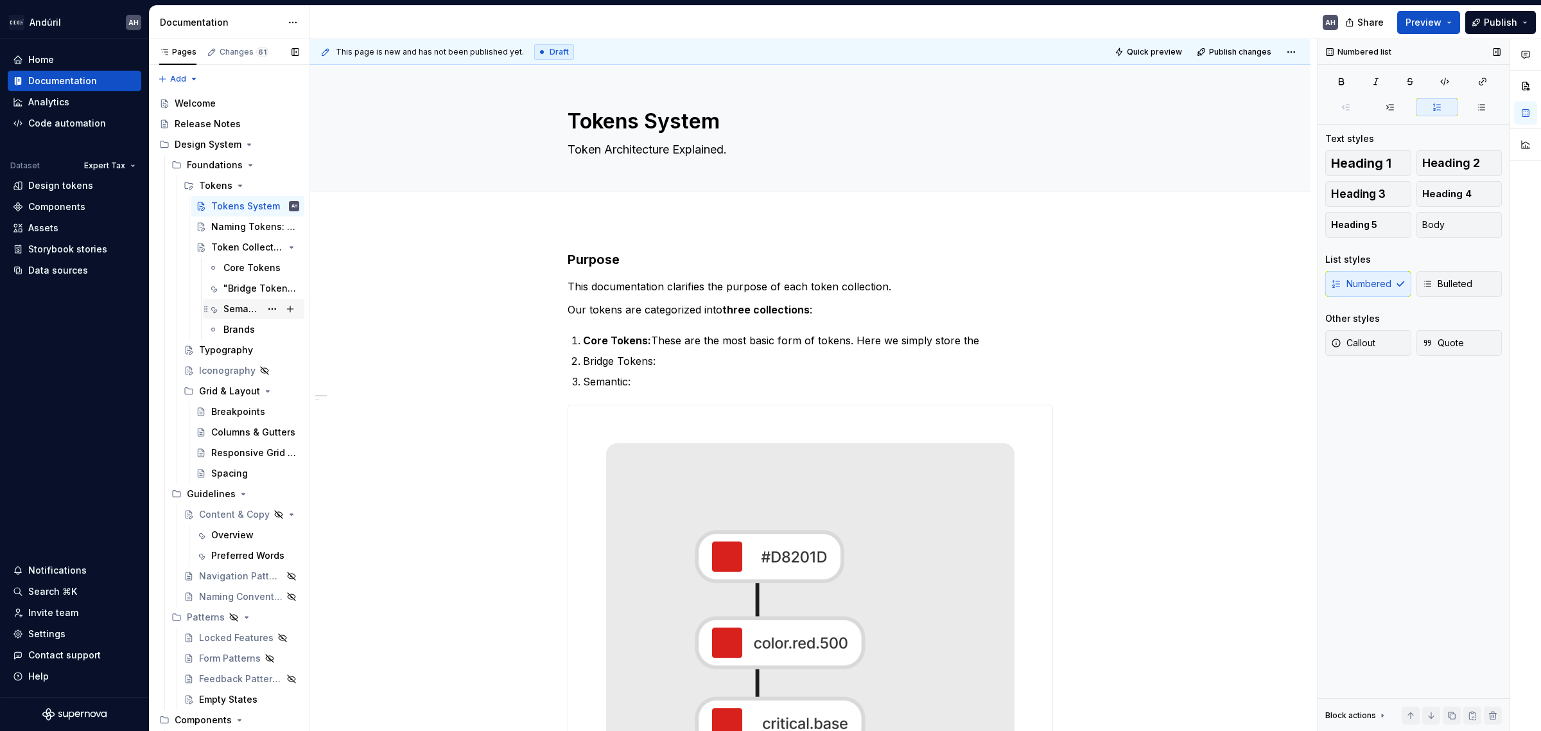
click at [238, 312] on div "Semantic Tokens" at bounding box center [241, 308] width 37 height 13
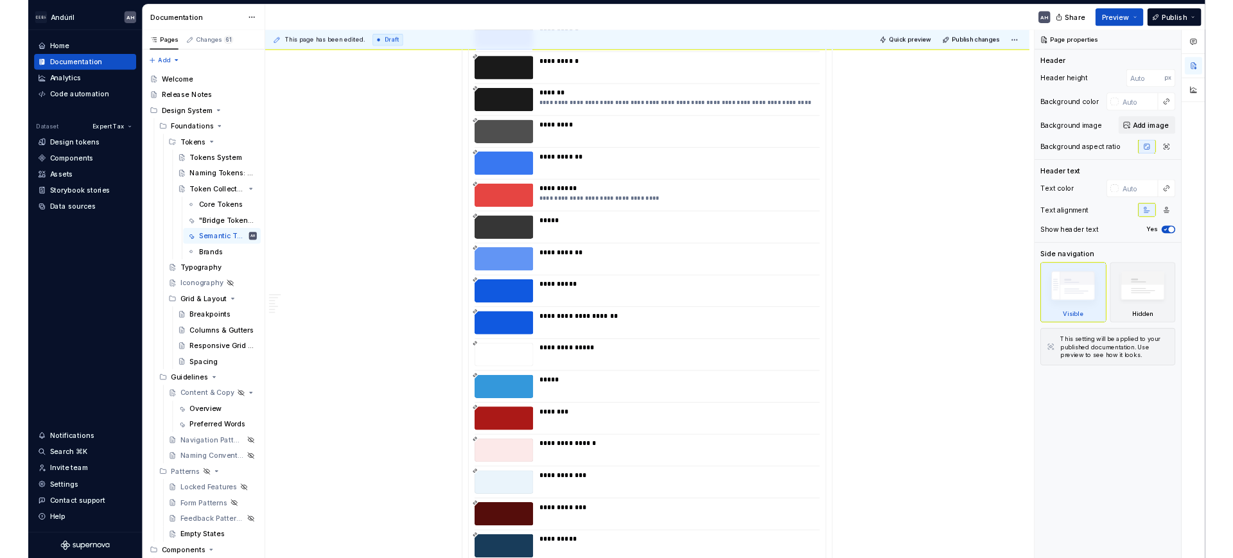
scroll to position [80, 0]
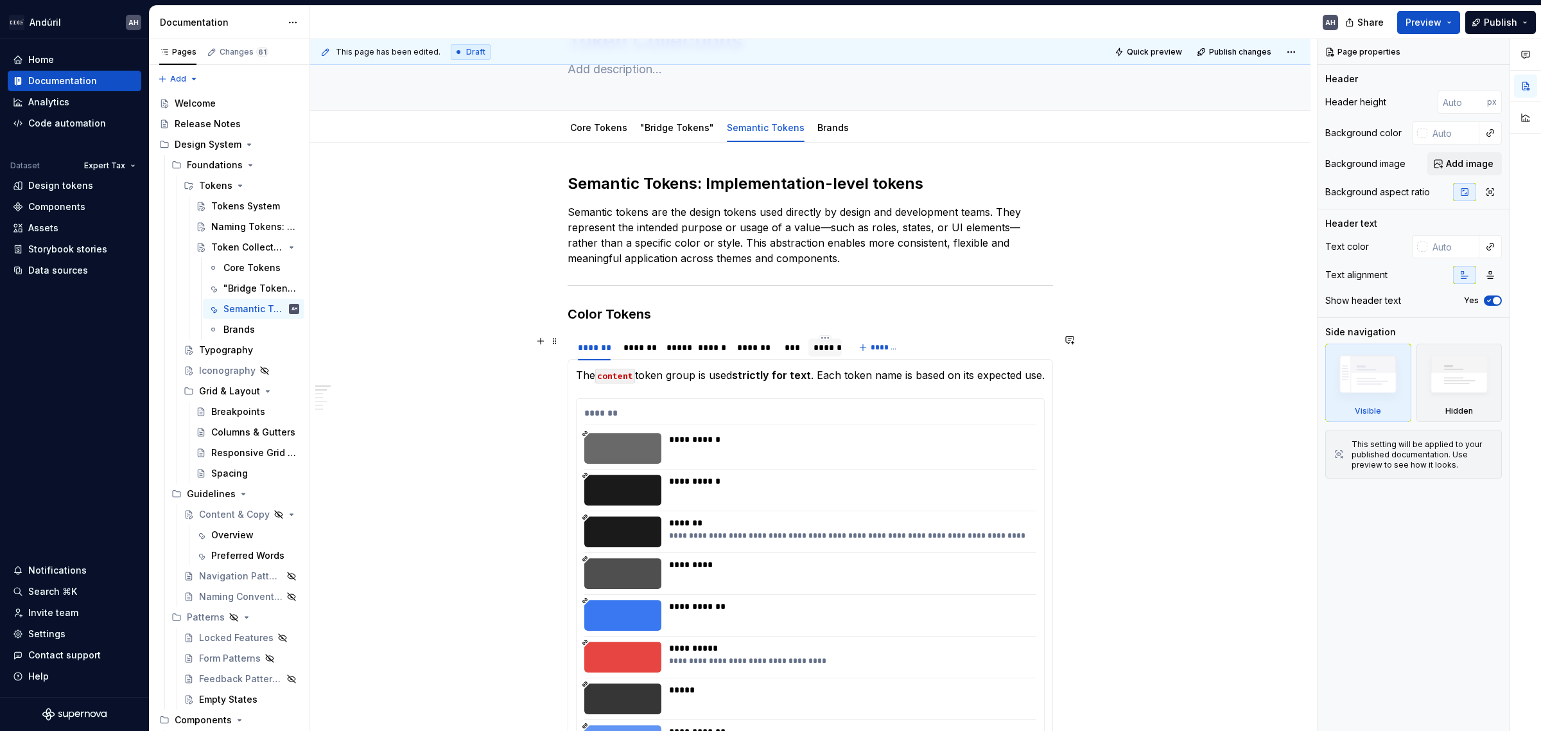
type textarea "*"
click at [832, 354] on div "******" at bounding box center [826, 347] width 24 height 13
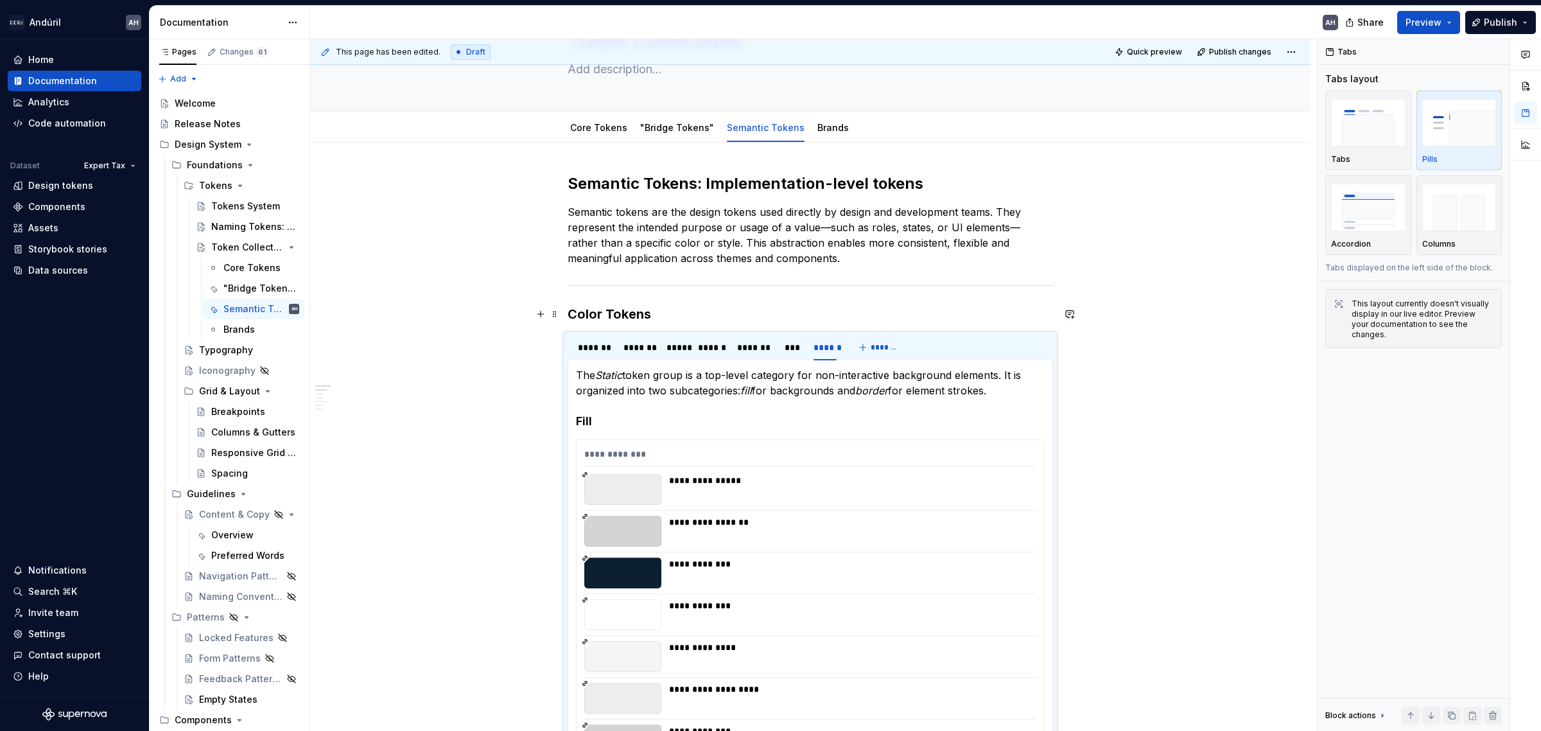
click at [626, 318] on h3 "Color Tokens" at bounding box center [810, 314] width 485 height 18
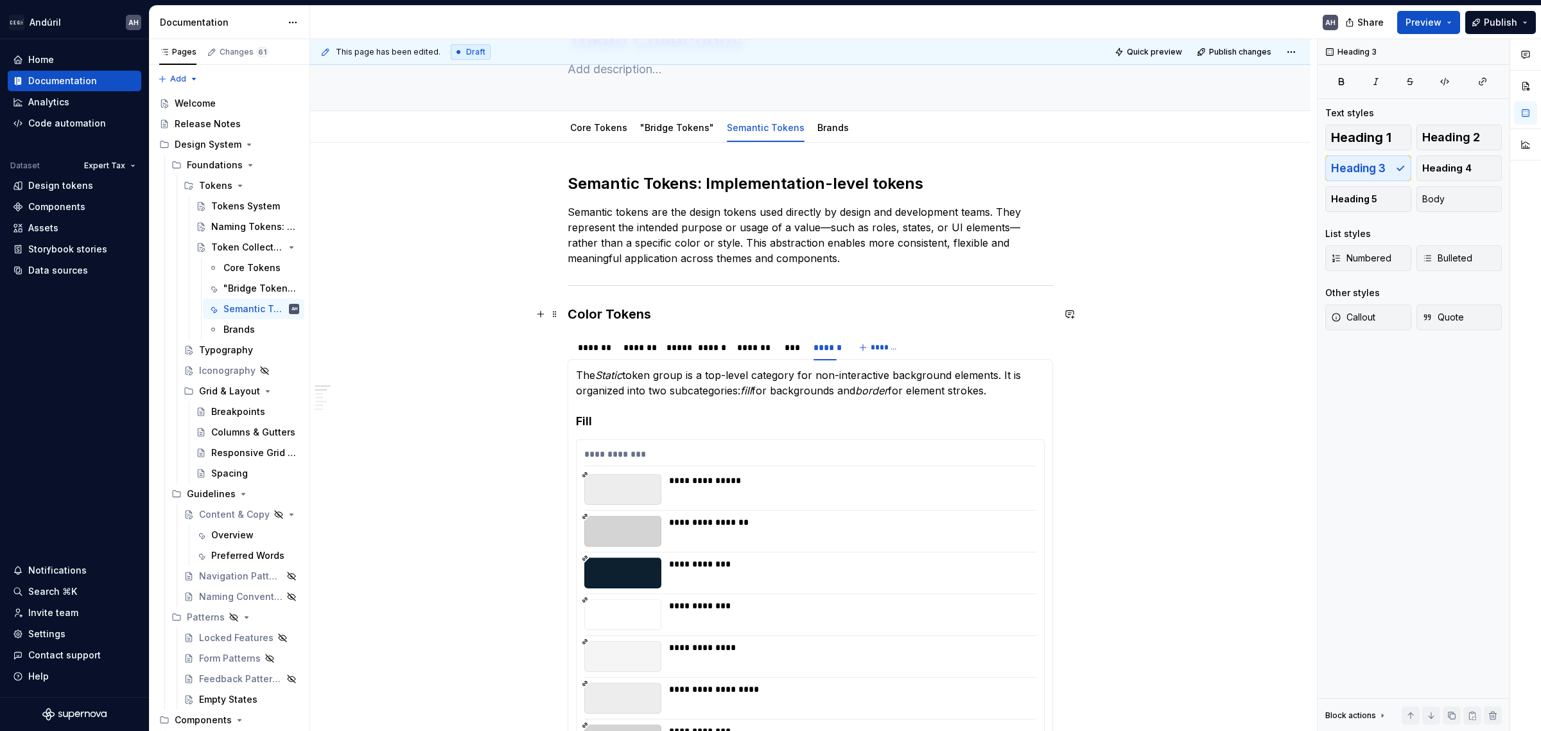
click at [647, 317] on h3 "Color Tokens" at bounding box center [810, 314] width 485 height 18
click at [659, 389] on p "The Static token group is a top-level category for non-interactive background e…" at bounding box center [810, 382] width 469 height 31
click at [675, 313] on h3 "Color Token Categories" at bounding box center [810, 314] width 485 height 18
click at [661, 392] on p "The Static token group is a top-level category for non-interactive background e…" at bounding box center [810, 382] width 469 height 31
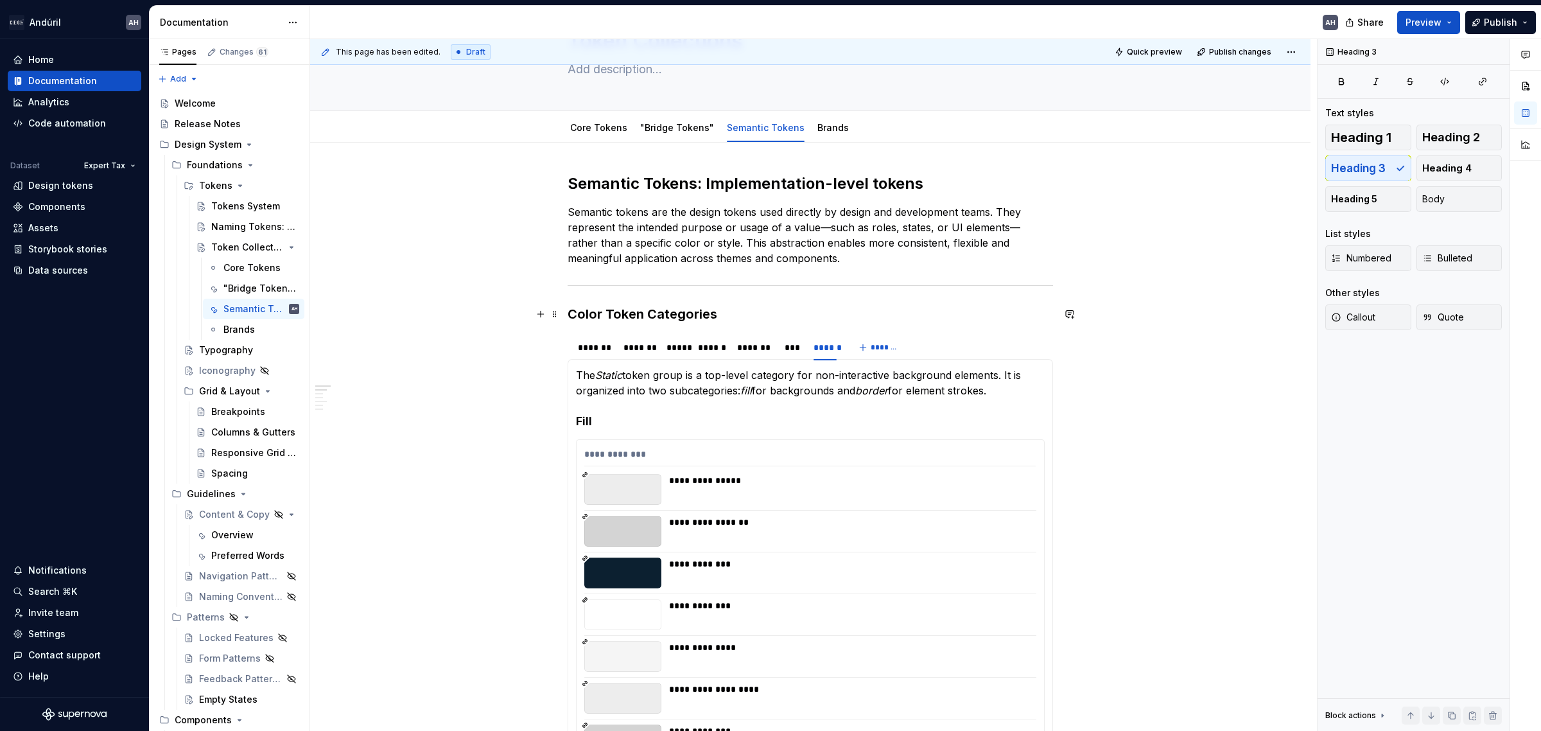
click at [681, 315] on h3 "Color Token Categories" at bounding box center [810, 314] width 485 height 18
click at [1002, 395] on p "The Static token group is a top-level category for non-interactive background e…" at bounding box center [810, 382] width 469 height 31
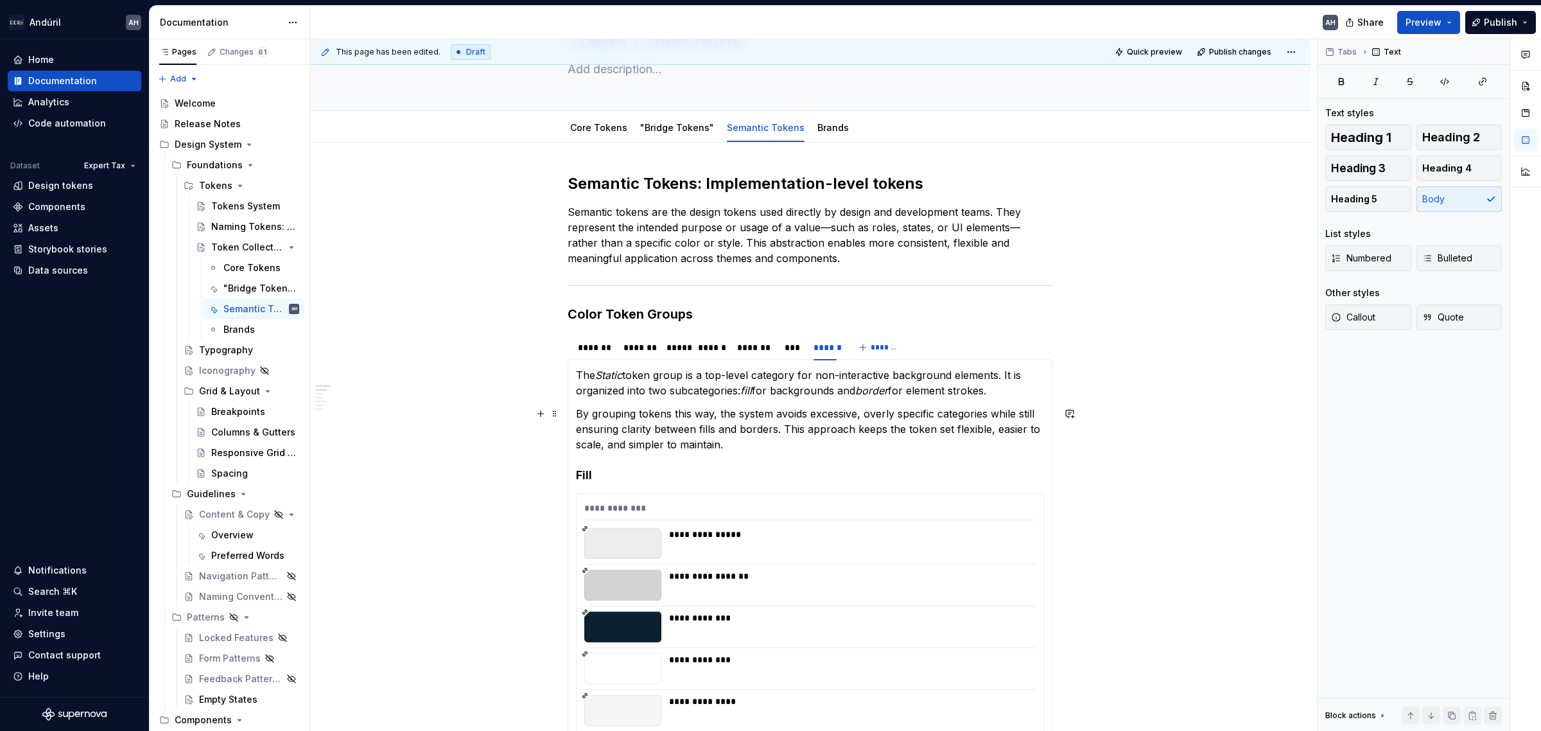
click at [783, 430] on p "By grouping tokens this way, the system avoids excessive, overly specific categ…" at bounding box center [810, 429] width 469 height 46
click at [886, 430] on p "By grouping tokens this way, the system avoids excessive, overly specific categ…" at bounding box center [810, 429] width 469 height 46
click at [975, 431] on p "By grouping tokens this way, the system avoids excessive, overly specific categ…" at bounding box center [810, 429] width 469 height 46
click at [991, 431] on p "By grouping tokens this way, the system avoids excessive, overly specific categ…" at bounding box center [810, 429] width 469 height 46
drag, startPoint x: 799, startPoint y: 443, endPoint x: 781, endPoint y: 430, distance: 22.1
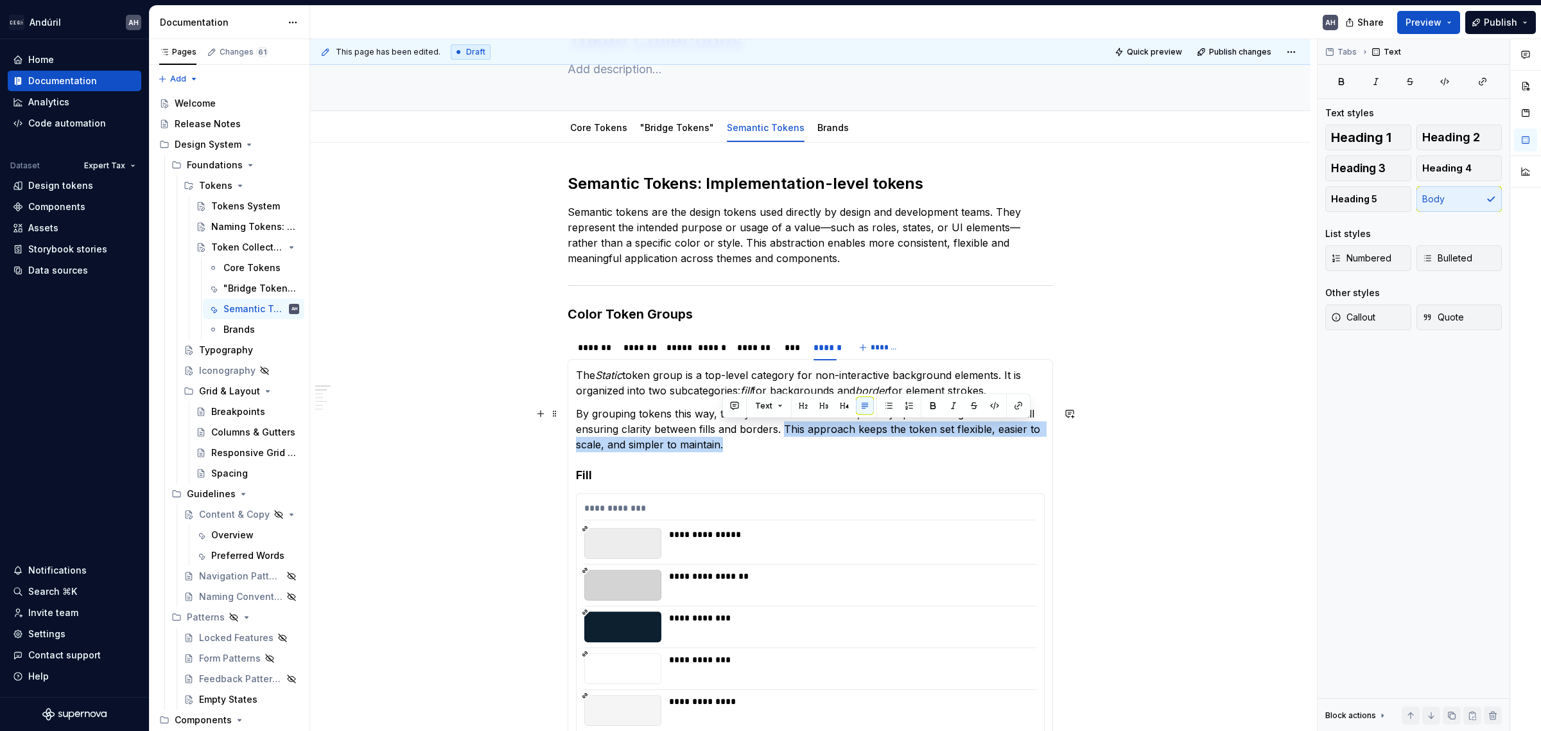
click at [781, 430] on p "By grouping tokens this way, the system avoids excessive, overly specific categ…" at bounding box center [810, 429] width 469 height 46
click at [781, 431] on p "By grouping tokens this way, the system avoids excessive, overly specific categ…" at bounding box center [810, 429] width 469 height 46
click at [777, 443] on p "By grouping tokens this way, the system avoids excessive, overly specific categ…" at bounding box center [810, 429] width 469 height 46
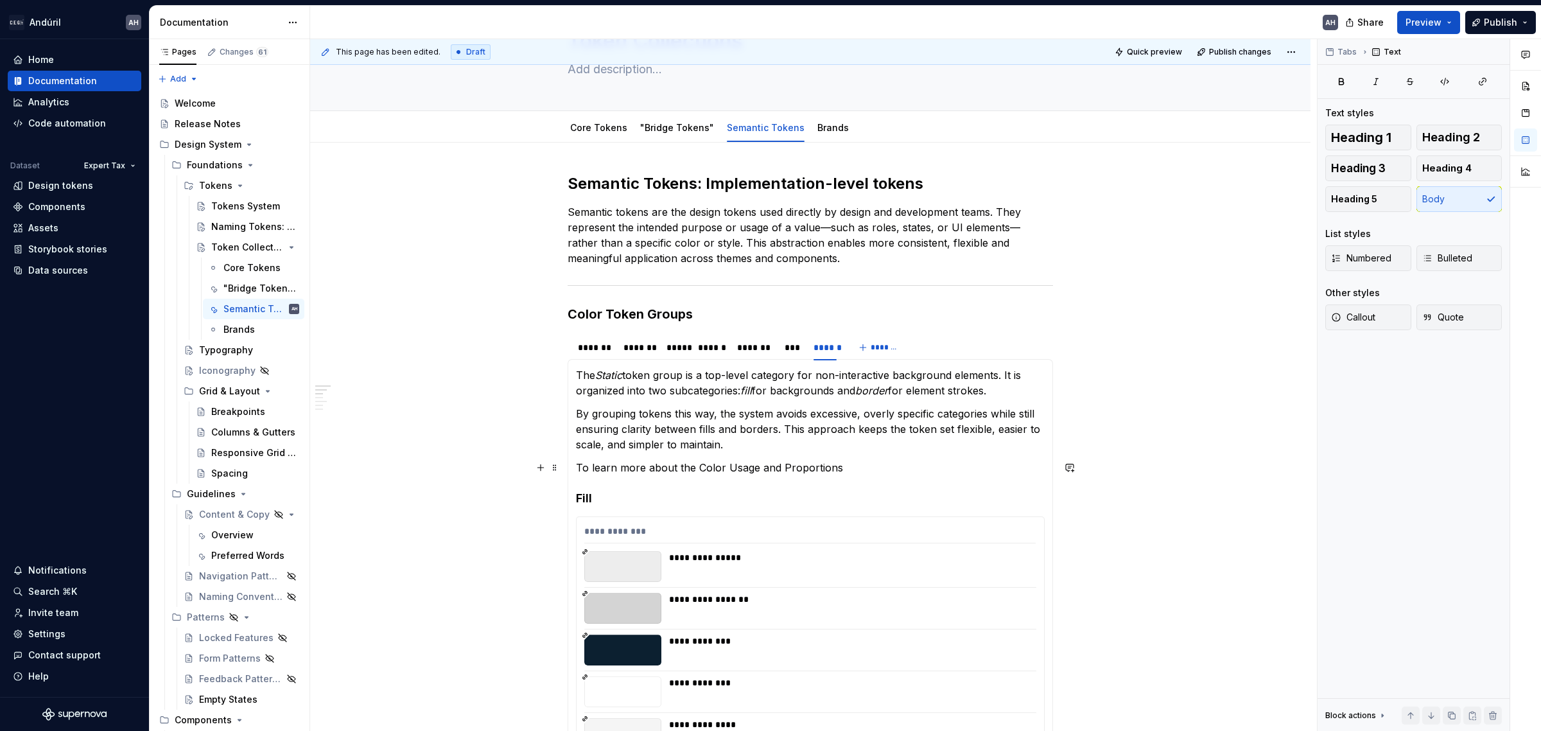
click at [679, 469] on p "To learn more about the Color Usage and Proportions" at bounding box center [810, 467] width 469 height 15
click at [846, 466] on p "To learn more about the Color Usage and Proportions" at bounding box center [810, 467] width 469 height 15
click at [867, 473] on p "To learn more about the Color Usage and Proportions" at bounding box center [810, 467] width 469 height 15
click at [819, 262] on p "Semantic tokens are the design tokens used directly by design and development t…" at bounding box center [810, 235] width 485 height 62
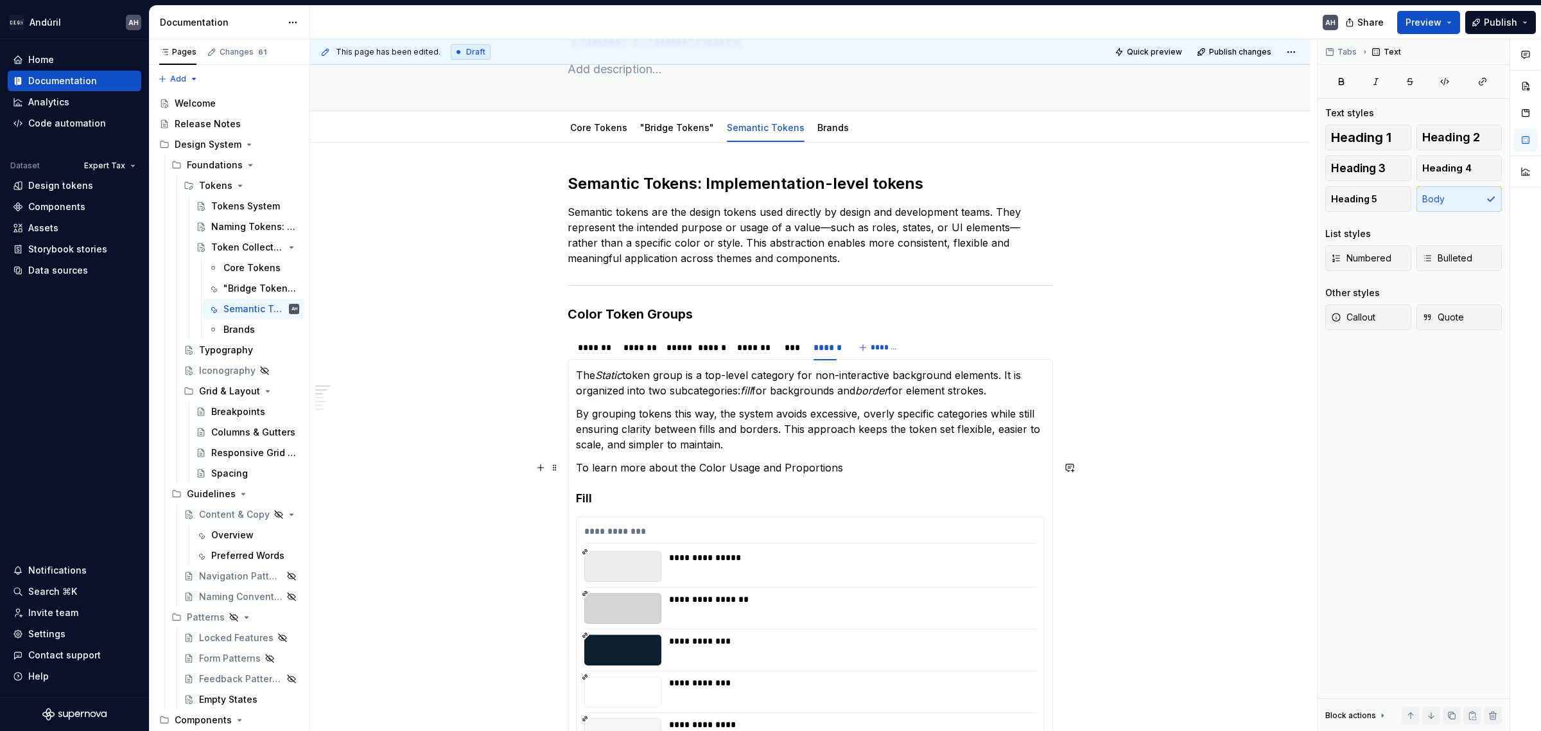
click at [823, 469] on p "To learn more about the Color Usage and Proportions" at bounding box center [810, 467] width 469 height 15
click at [839, 467] on p "To learn more about the Color Usage and Proportions" at bounding box center [810, 467] width 469 height 15
click at [848, 467] on p "To learn more about the Color Usage and Proportions" at bounding box center [810, 467] width 469 height 15
drag, startPoint x: 594, startPoint y: 472, endPoint x: 566, endPoint y: 470, distance: 27.7
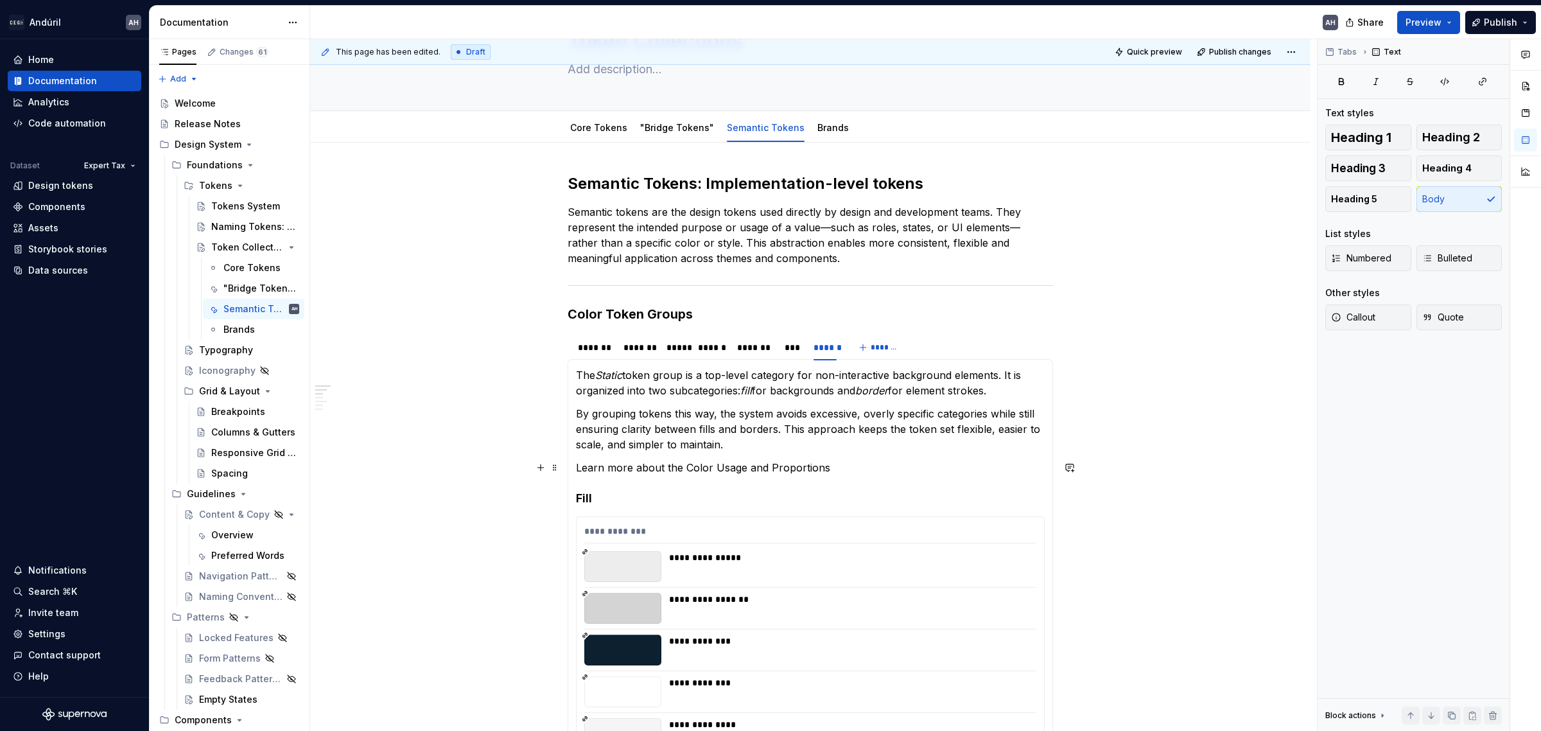
click at [671, 467] on p "Learn more about the Color Usage and Proportions" at bounding box center [810, 467] width 469 height 15
click at [765, 447] on p "By grouping tokens this way, the system avoids excessive, overly specific categ…" at bounding box center [810, 429] width 469 height 46
click at [250, 244] on icon "Page tree" at bounding box center [255, 247] width 10 height 10
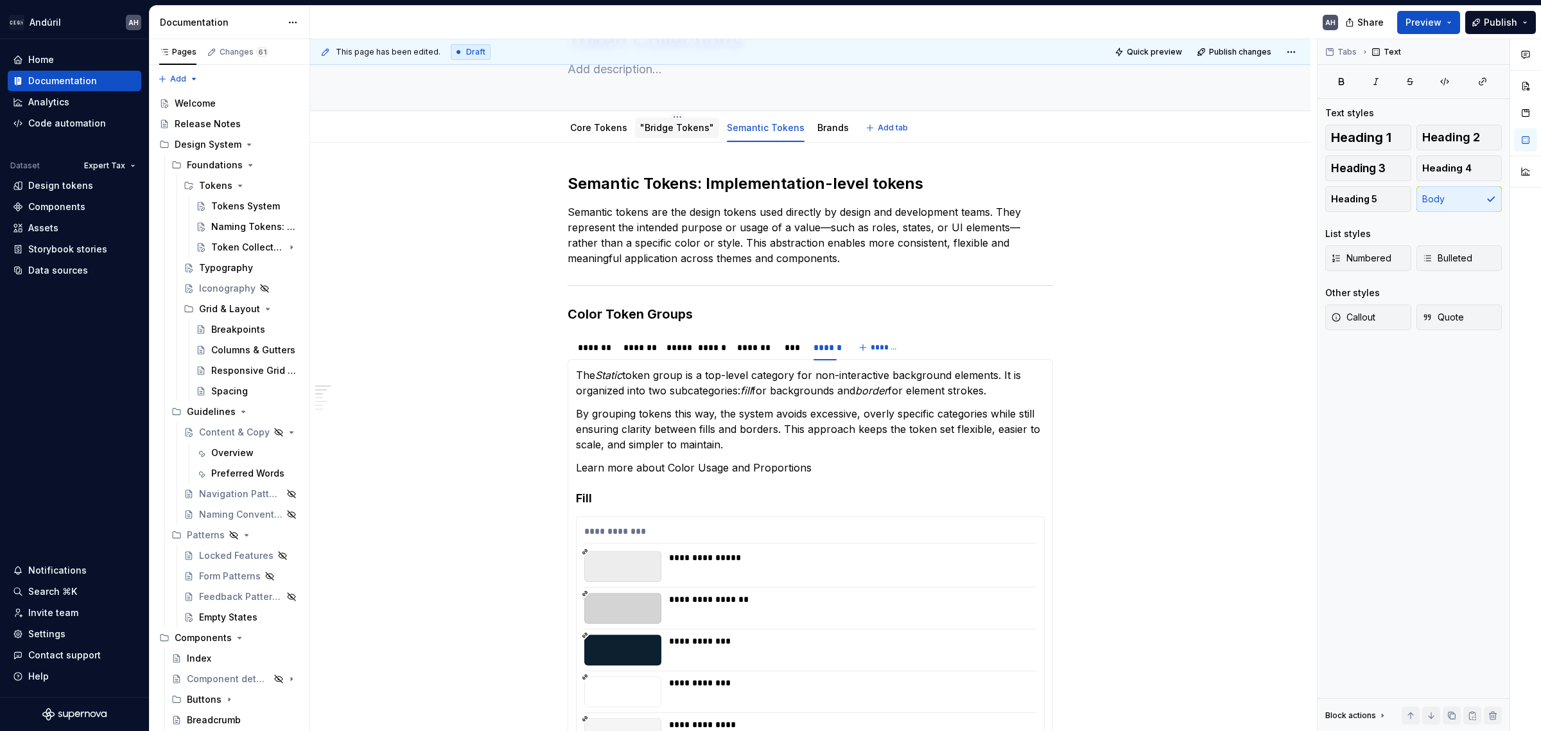
click at [690, 130] on link ""Bridge Tokens"" at bounding box center [677, 127] width 74 height 11
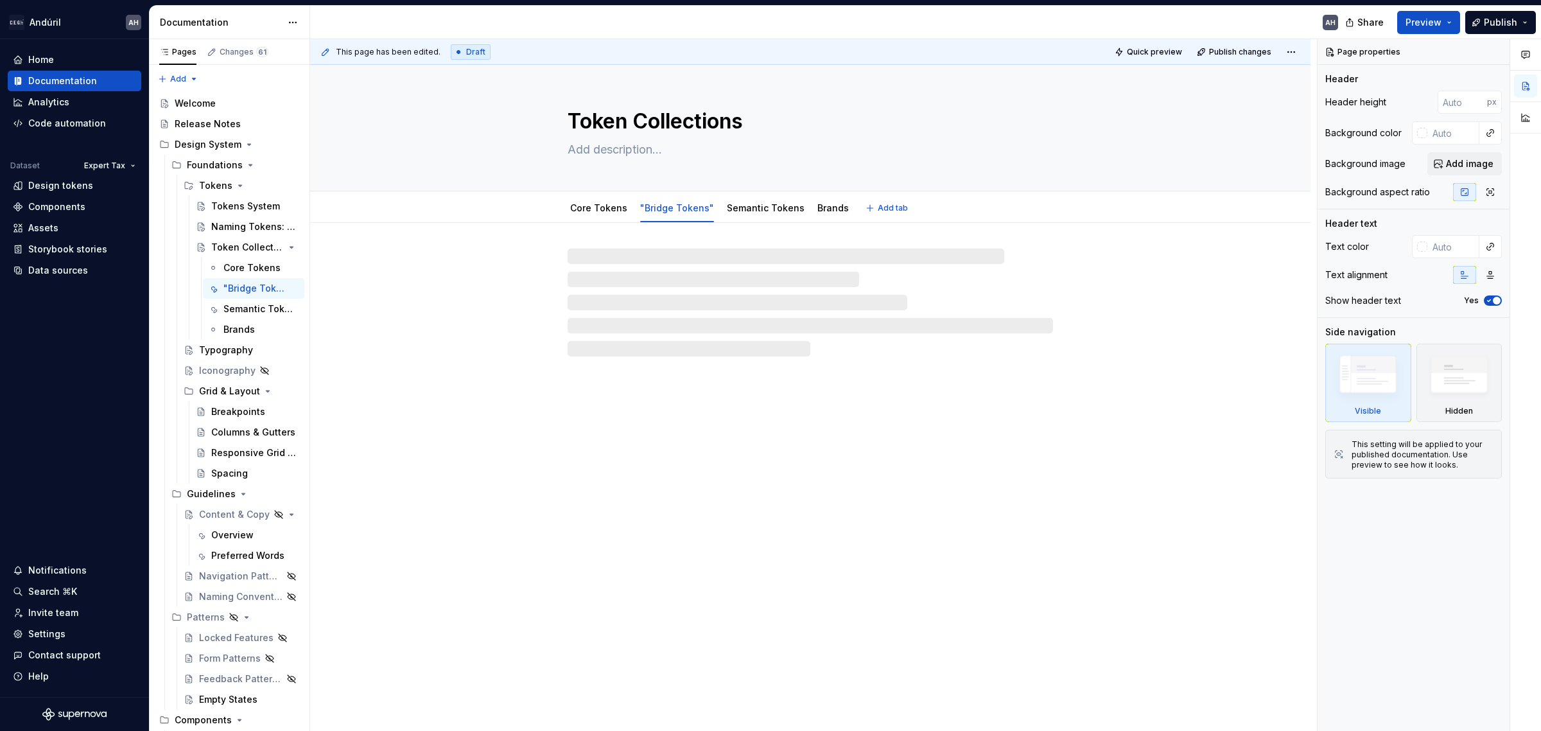
click at [672, 116] on textarea "Token Collections" at bounding box center [807, 121] width 485 height 31
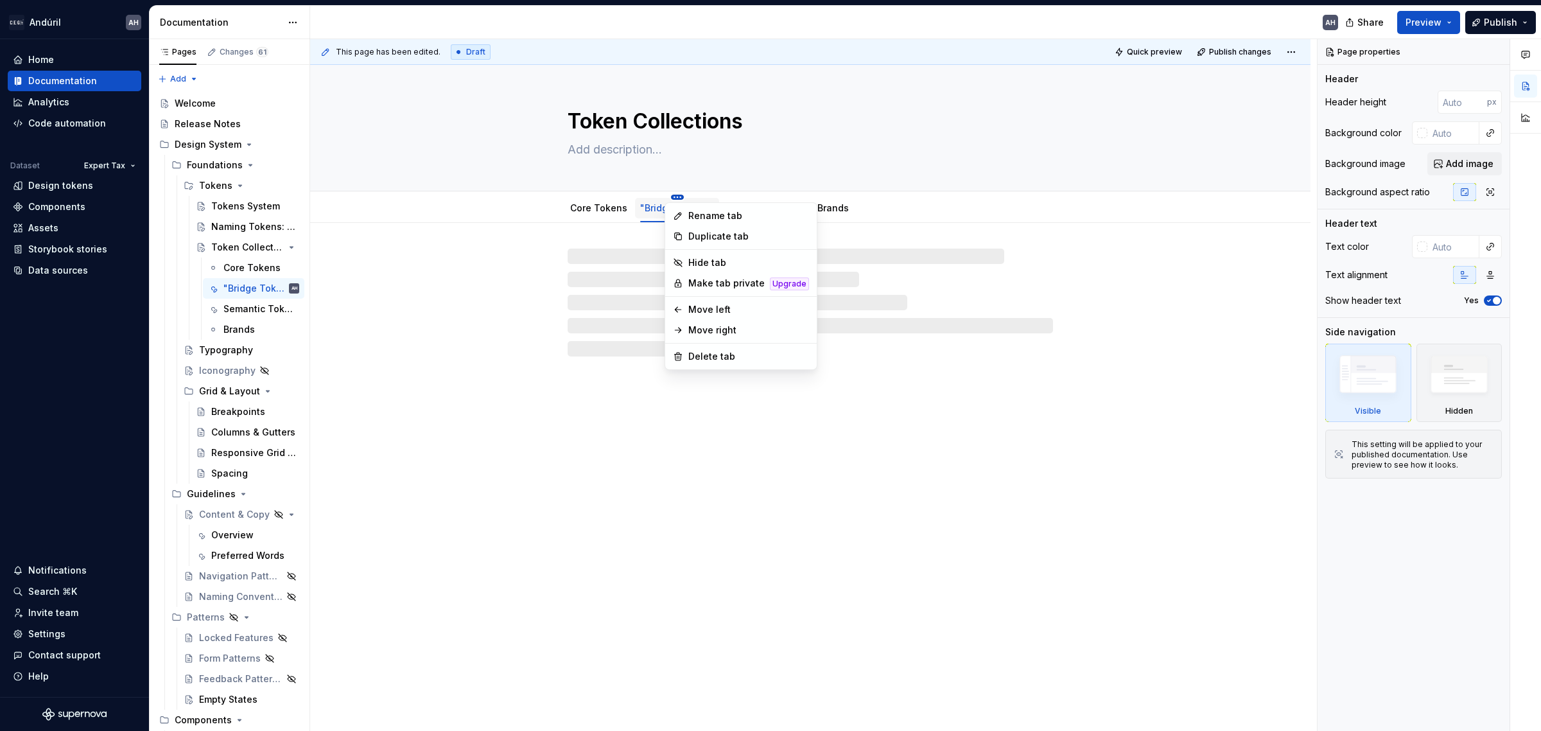
click at [668, 195] on html "Andúril AH Home Documentation Analytics Code automation Dataset Expert Tax Desi…" at bounding box center [770, 365] width 1541 height 731
type textarea "*"
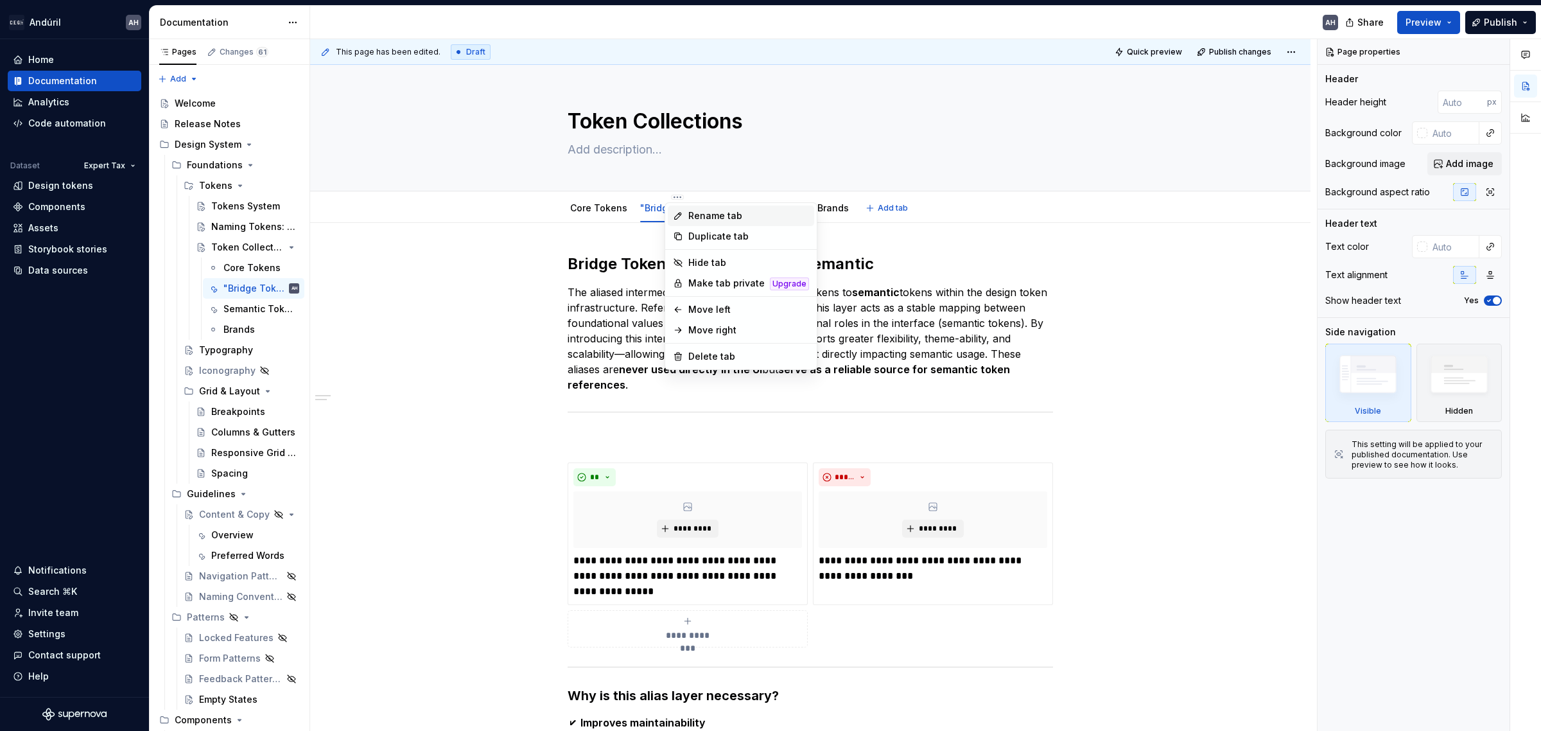
click at [705, 206] on div "Rename tab" at bounding box center [741, 215] width 146 height 21
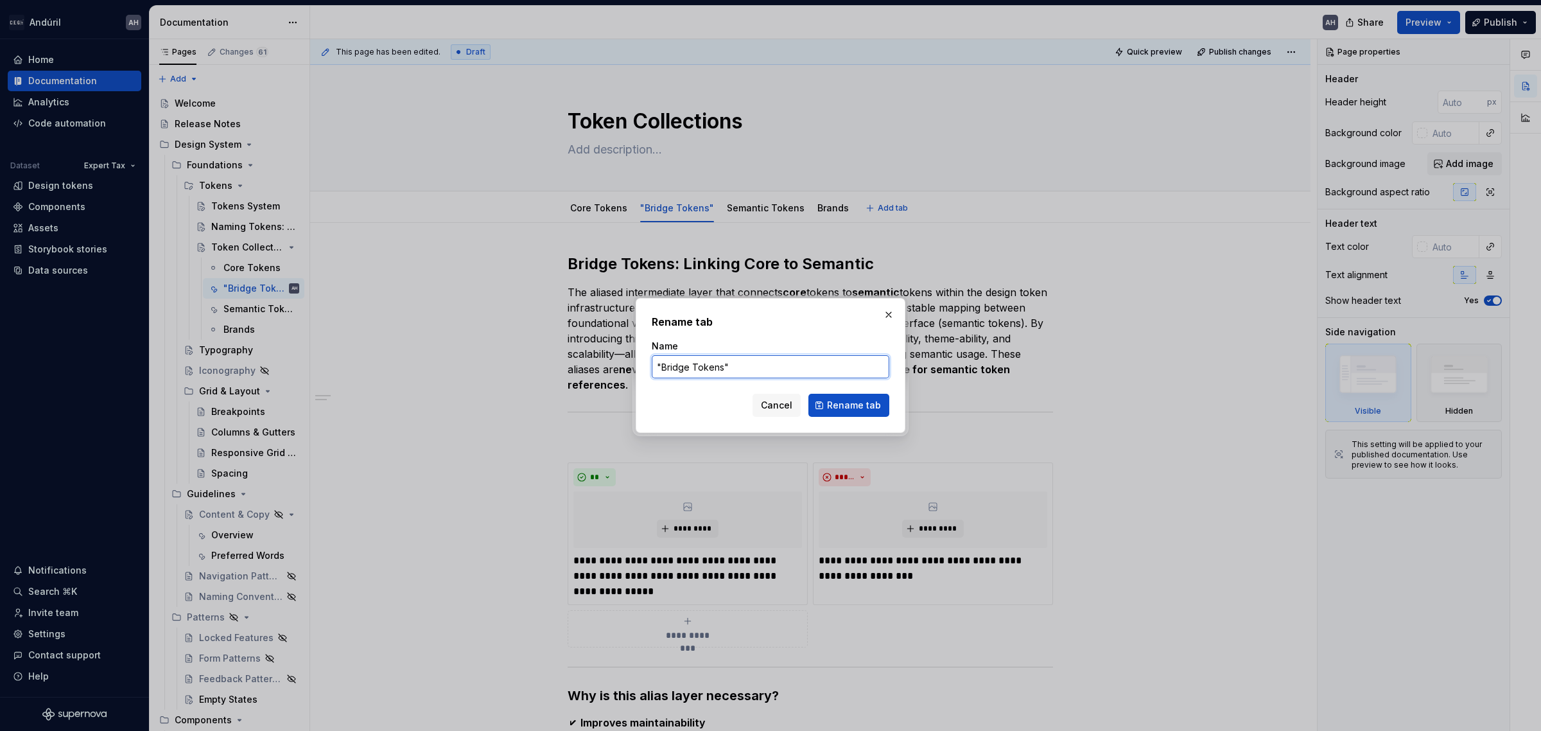
drag, startPoint x: 736, startPoint y: 366, endPoint x: 626, endPoint y: 351, distance: 110.9
click at [626, 351] on div "Rename tab Name "Bridge Tokens" Cancel Rename tab" at bounding box center [770, 365] width 1541 height 731
type input "Bridge Tokens"
click button "Rename tab" at bounding box center [848, 405] width 81 height 23
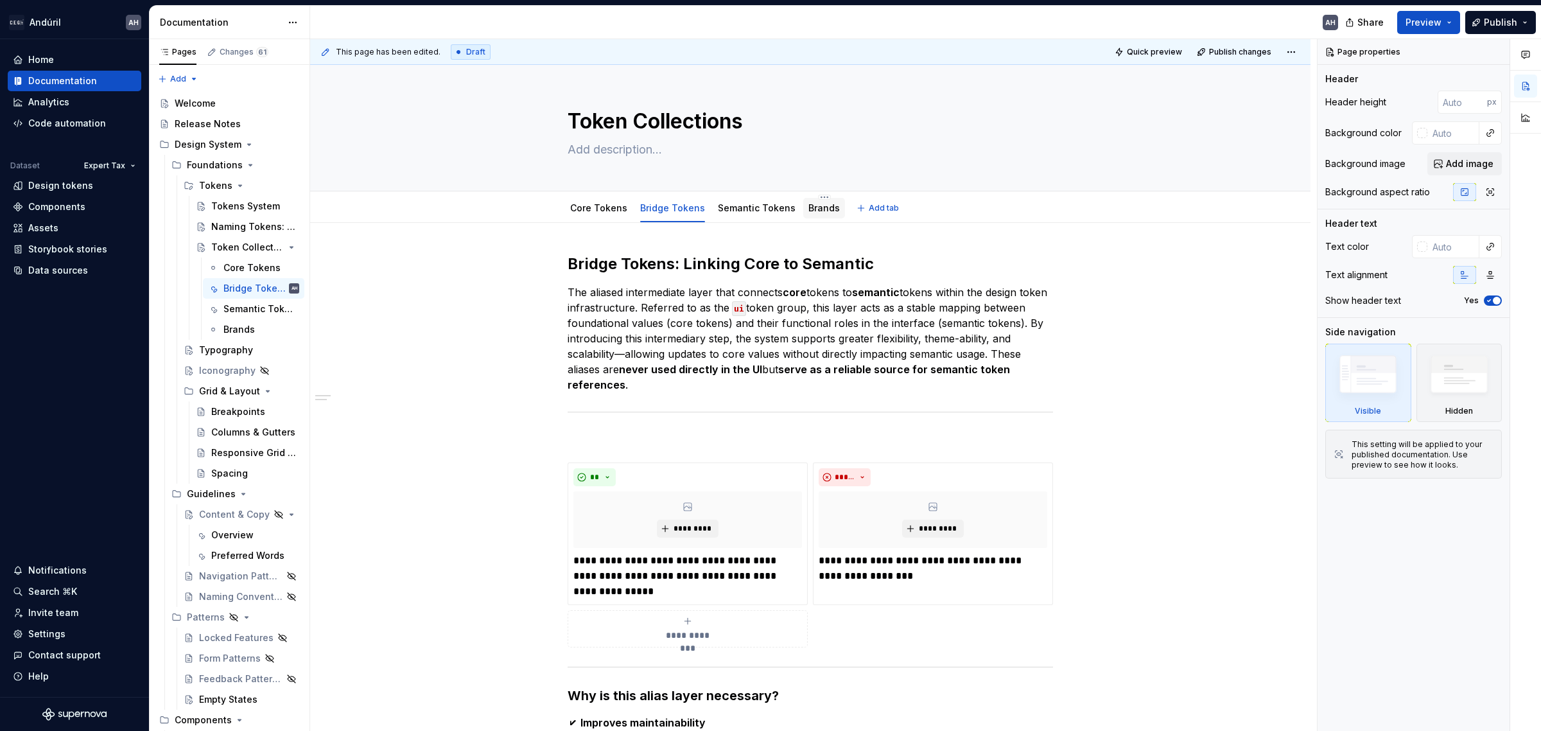
click at [817, 214] on div "Brands" at bounding box center [823, 208] width 31 height 13
click at [825, 196] on div "Brands" at bounding box center [824, 207] width 42 height 27
click at [817, 207] on link "Brands" at bounding box center [823, 207] width 31 height 11
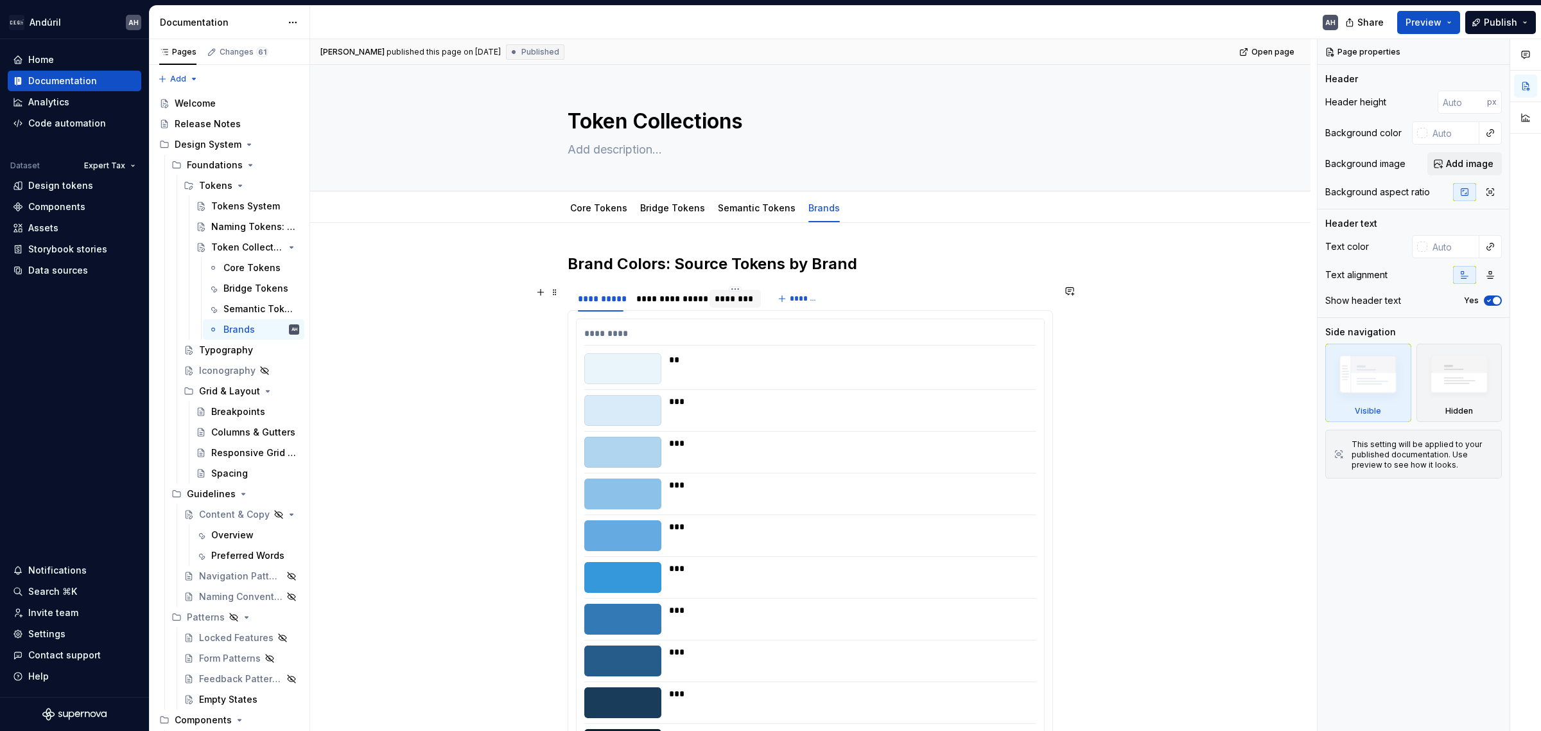
click at [746, 296] on div "********" at bounding box center [735, 298] width 41 height 13
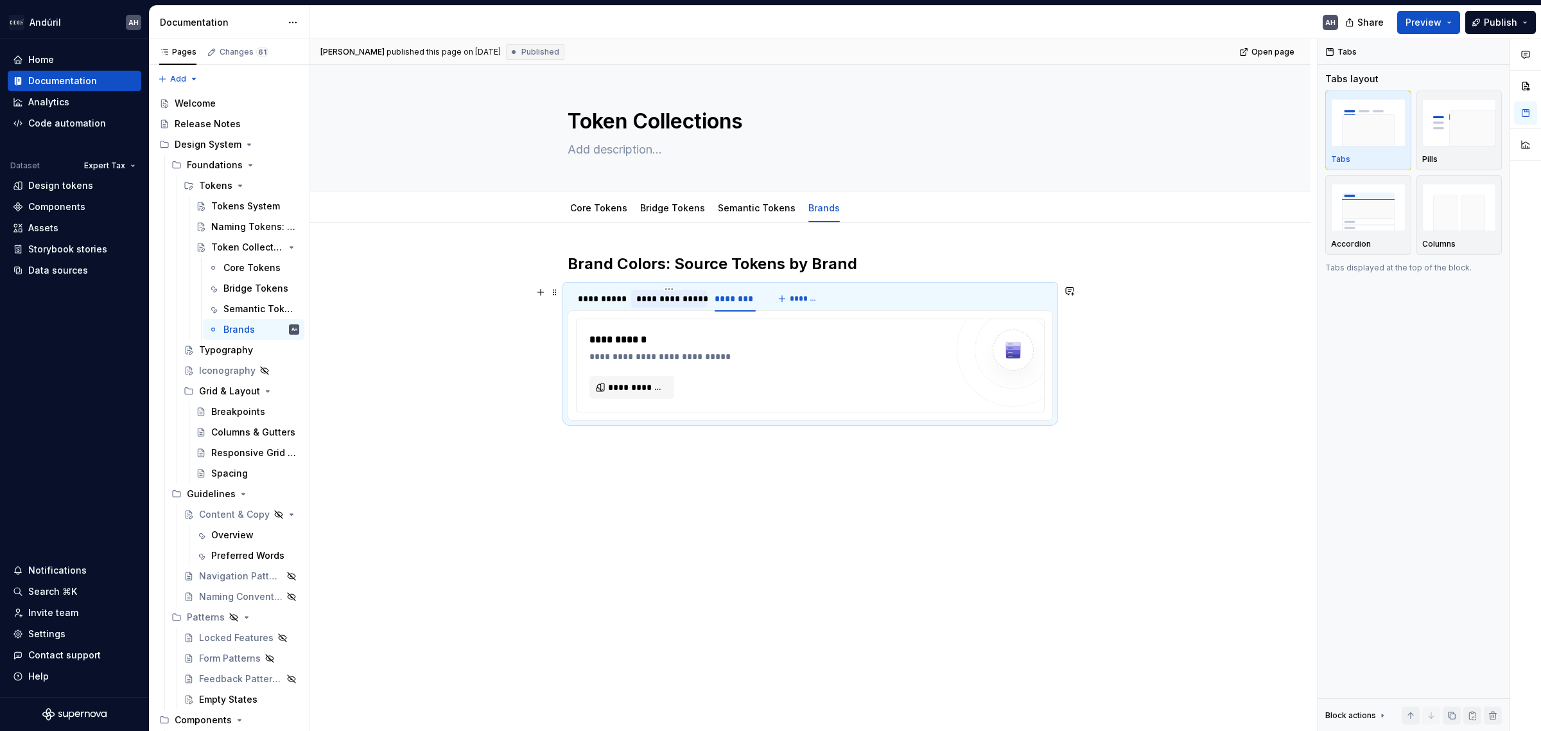
click at [661, 302] on div "**********" at bounding box center [668, 298] width 65 height 13
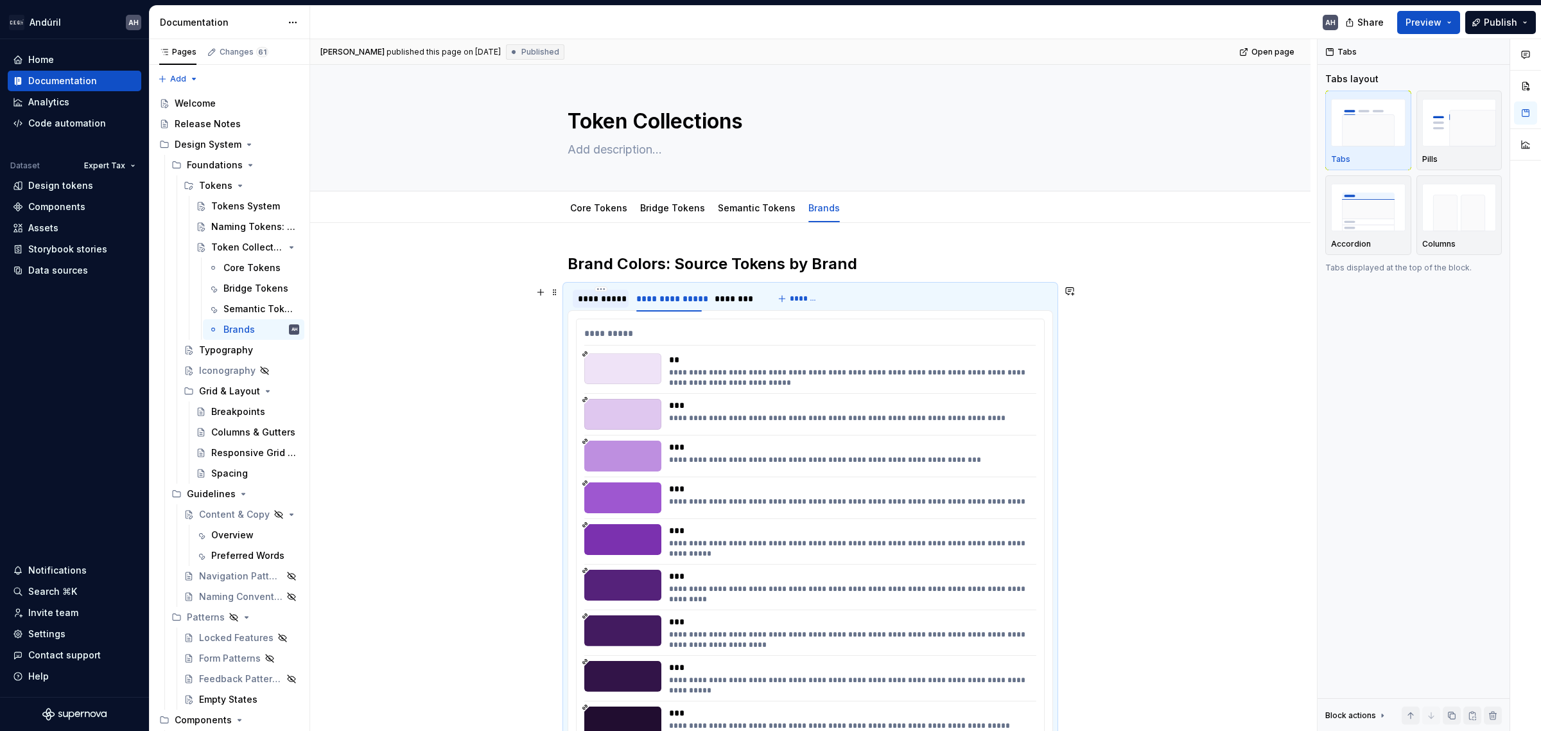
click at [607, 299] on div "**********" at bounding box center [601, 298] width 46 height 13
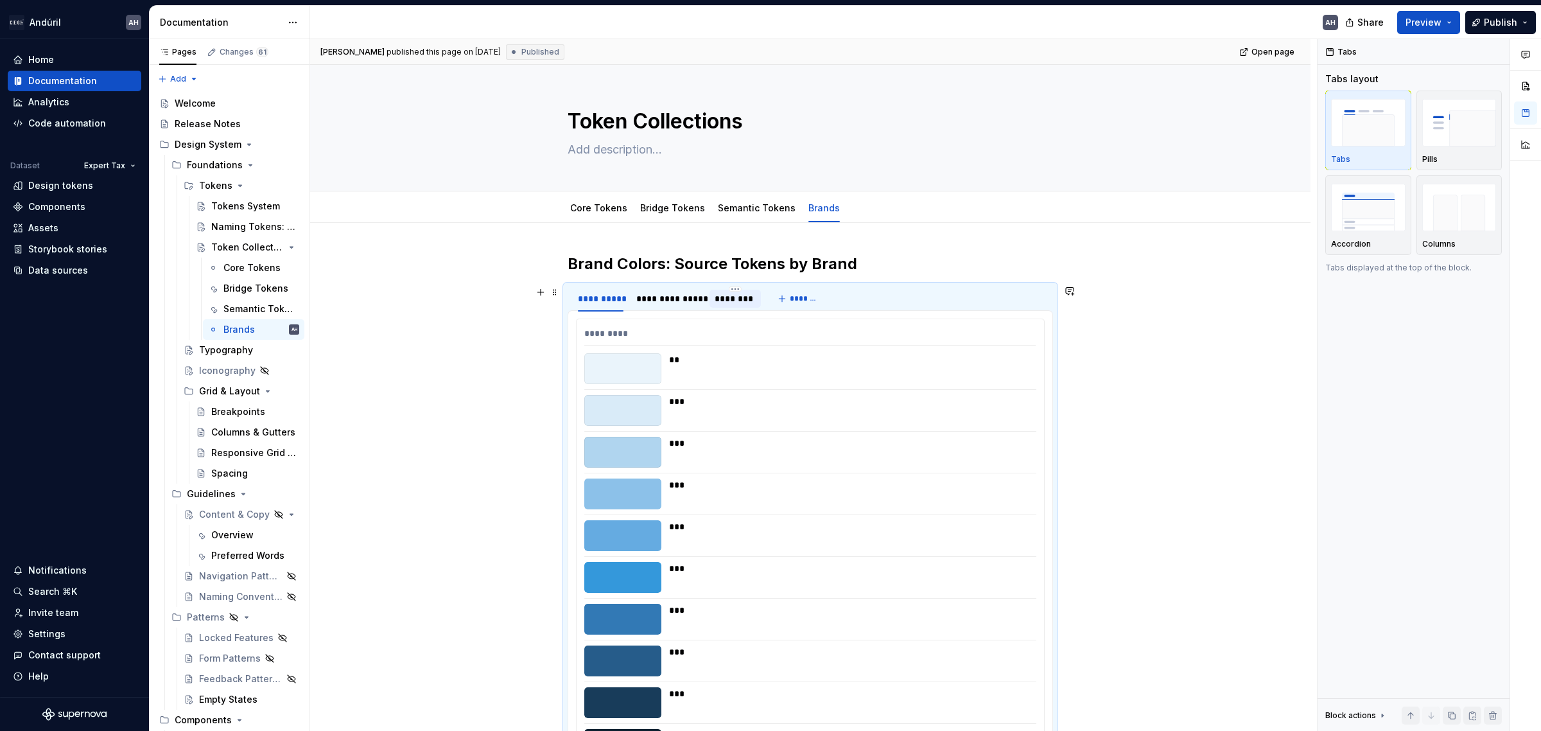
click at [726, 295] on div "********" at bounding box center [735, 298] width 41 height 13
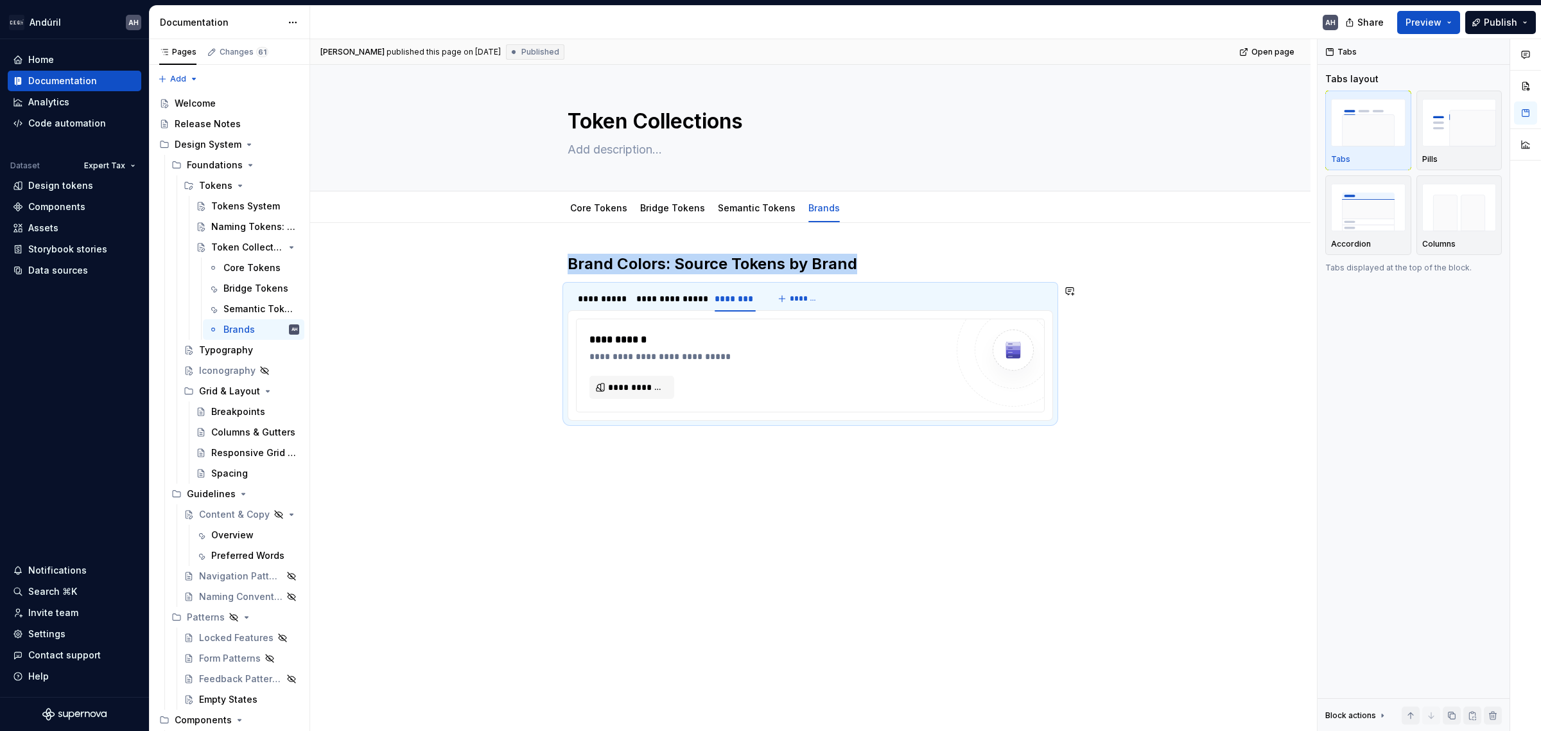
click at [717, 501] on div "**********" at bounding box center [810, 444] width 1000 height 442
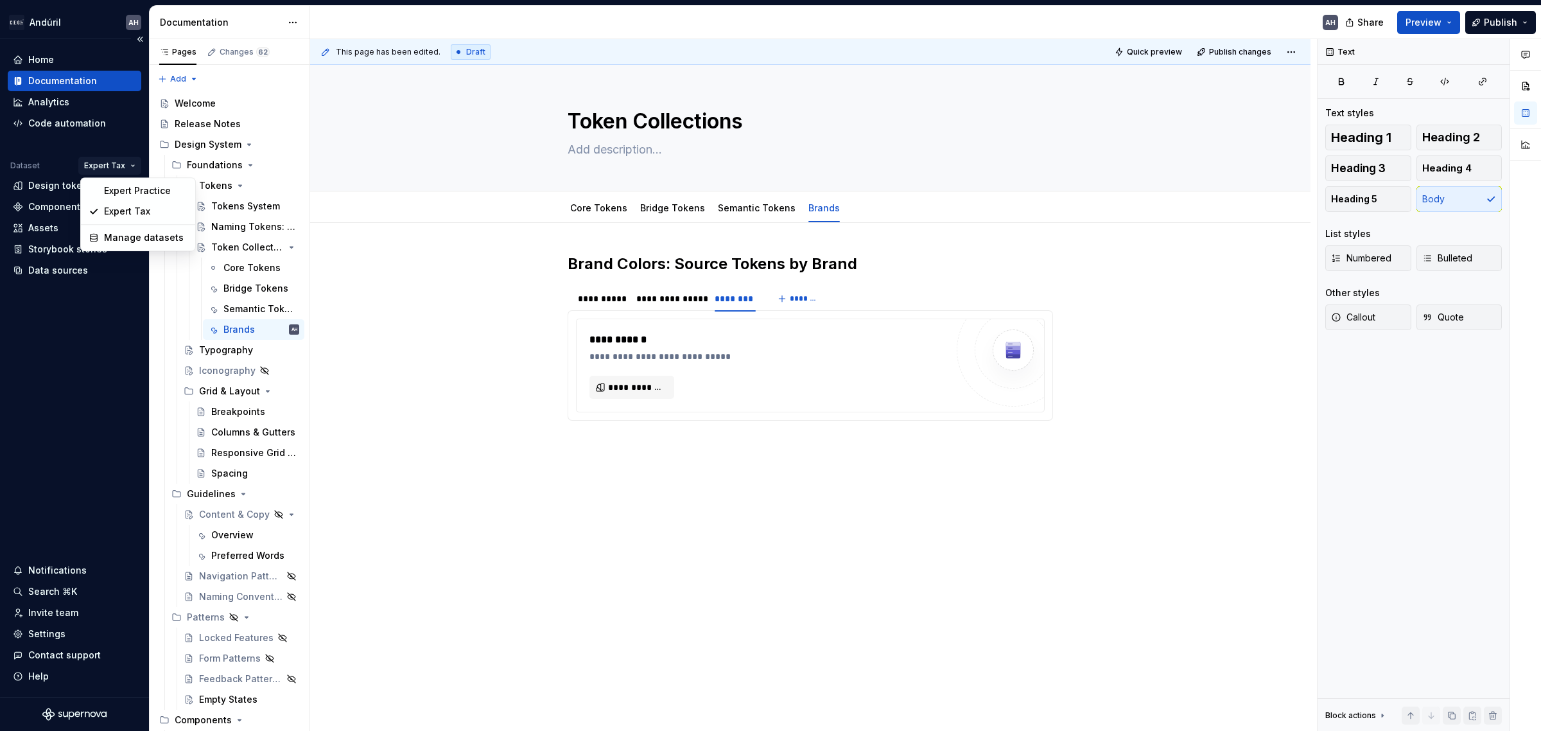
click at [126, 168] on html "Andúril AH Home Documentation Analytics Code automation Dataset Expert Tax Desi…" at bounding box center [770, 365] width 1541 height 731
click at [119, 240] on div "Manage datasets" at bounding box center [145, 237] width 83 height 13
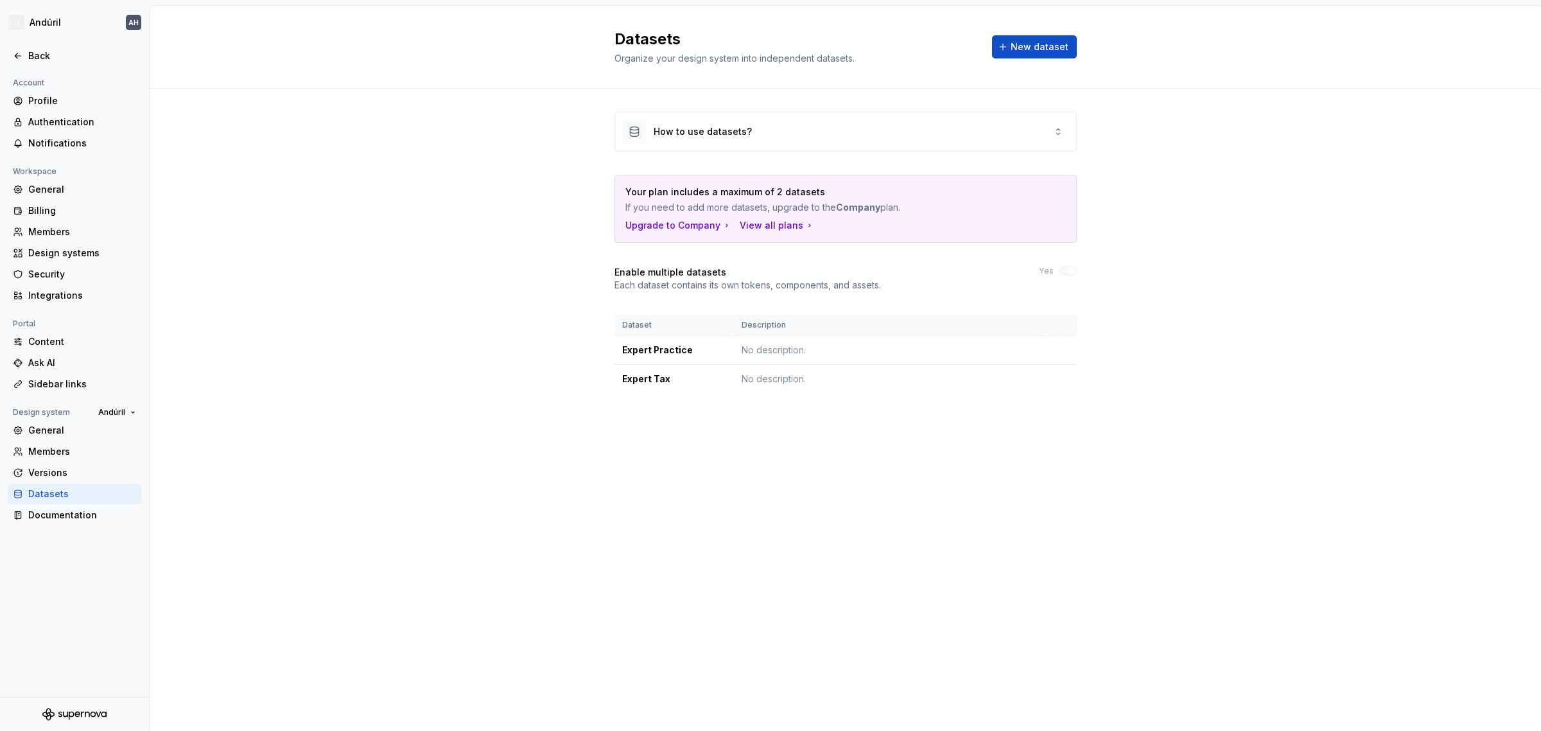
click at [429, 281] on div "How to use datasets? Your plan includes a maximum of 2 datasets If you need to …" at bounding box center [845, 265] width 1391 height 353
click at [42, 61] on div "Back" at bounding box center [82, 55] width 108 height 13
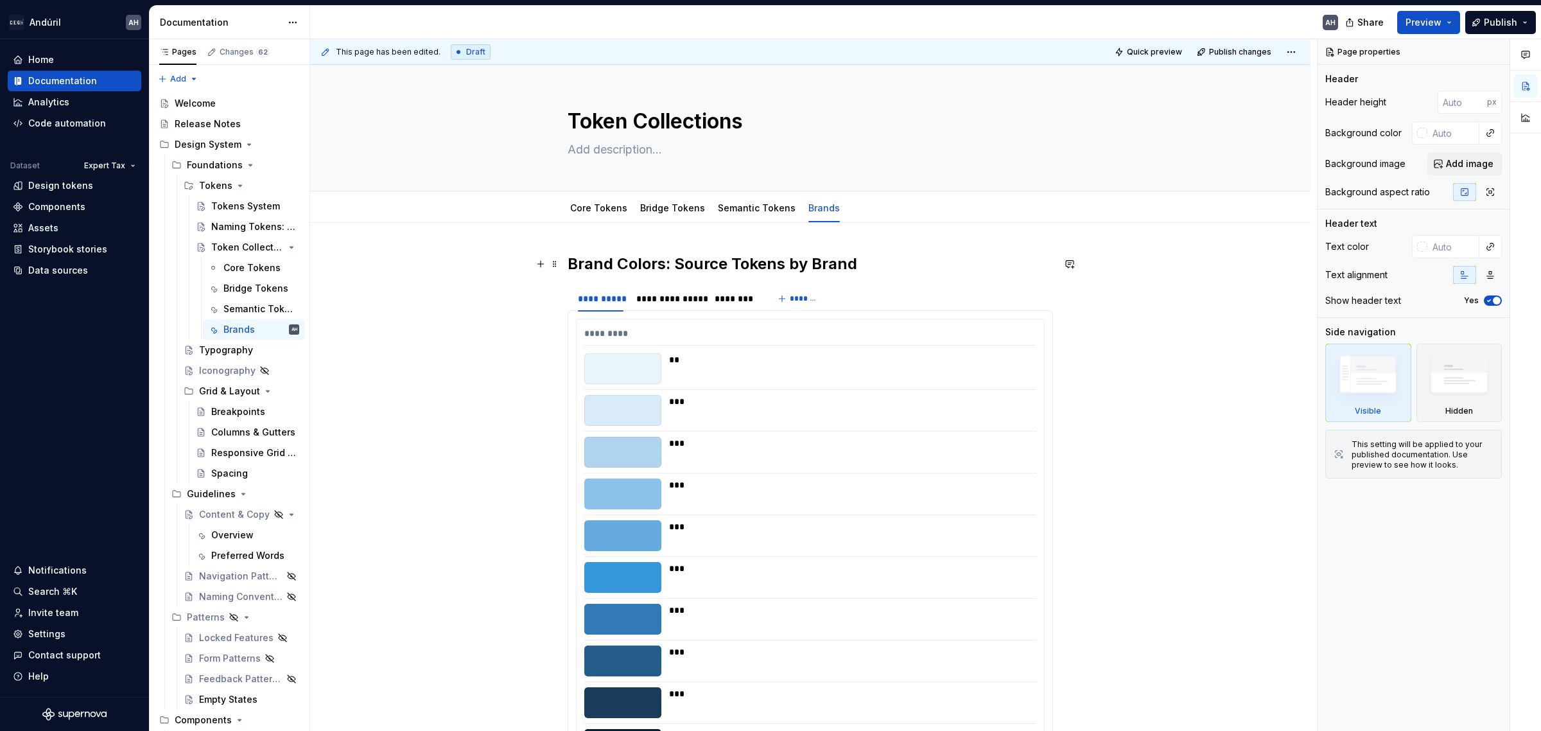
click at [865, 268] on h2 "Brand Colors: Source Tokens by Brand" at bounding box center [810, 264] width 485 height 21
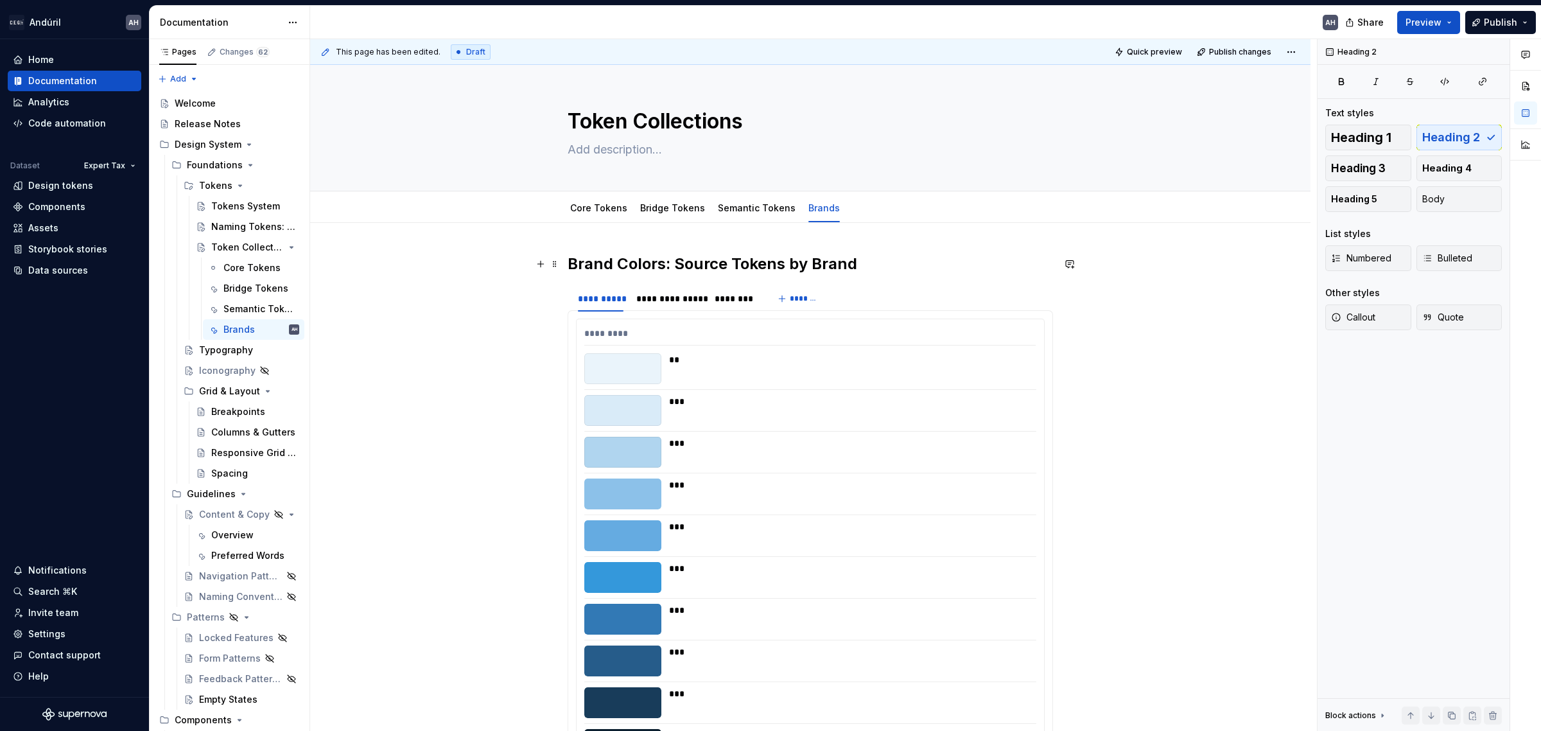
click at [851, 265] on h2 "Brand Colors: Source Tokens by Brand" at bounding box center [810, 264] width 485 height 21
click at [869, 264] on h2 "Brand Colors: Source Tokens by Brand" at bounding box center [810, 264] width 485 height 21
click at [720, 261] on h2 "Brand Colors: Source Tokens by Brand" at bounding box center [810, 264] width 485 height 21
click at [880, 262] on h2 "Brand Colors: Source Tokens by Brand" at bounding box center [810, 264] width 485 height 21
click at [689, 259] on h2 "Brand Colors: Source Tokens by Brand" at bounding box center [810, 264] width 485 height 21
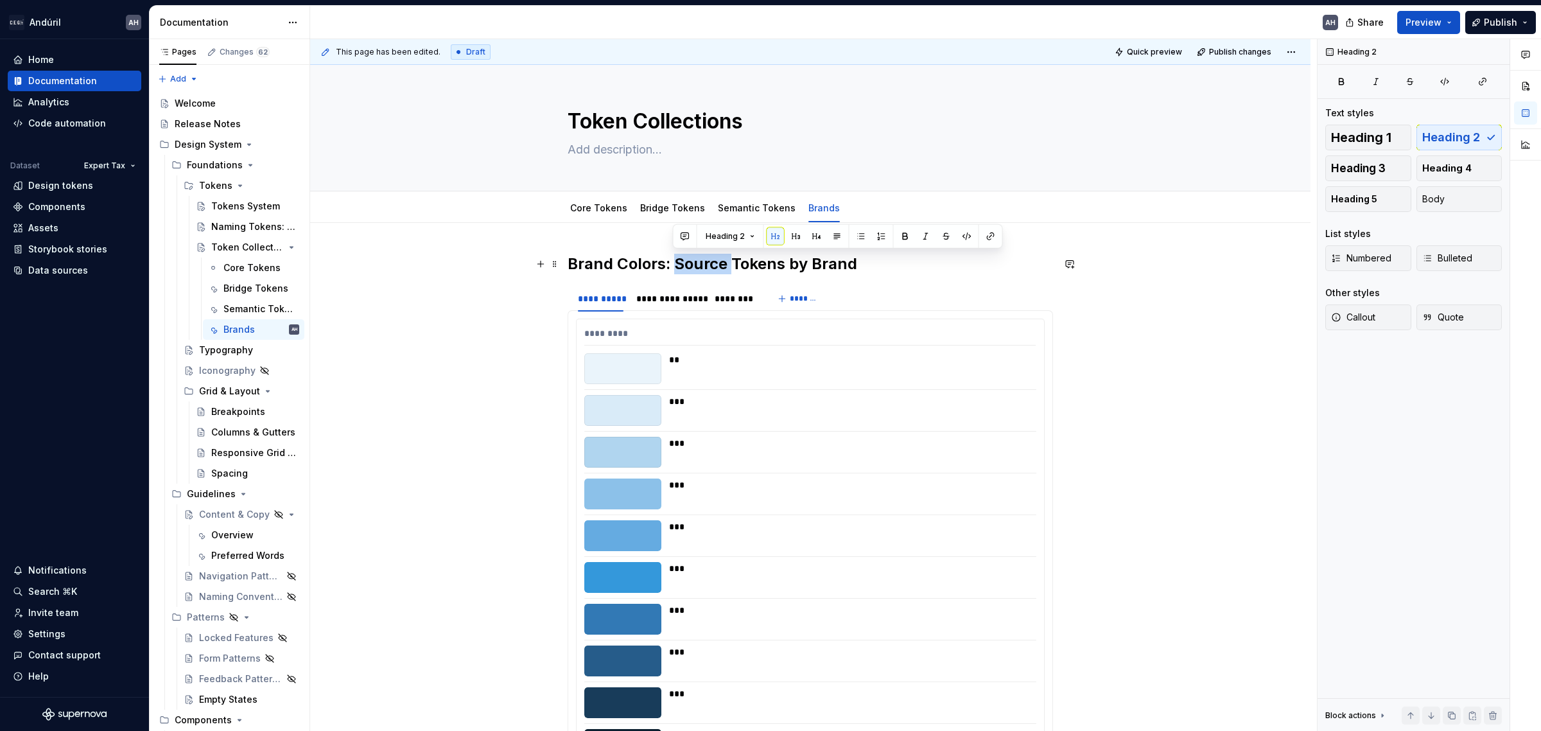
click at [689, 259] on h2 "Brand Colors: Source Tokens by Brand" at bounding box center [810, 264] width 485 height 21
click at [869, 264] on h2 "Brand Colors: Source Tokens by Brand" at bounding box center [810, 264] width 485 height 21
click at [682, 268] on h2 "Brand Colors: Source Tokens by Brand" at bounding box center [810, 264] width 485 height 21
click at [668, 268] on h2 "Brand Colors: Source Tokens by Brand" at bounding box center [810, 264] width 485 height 21
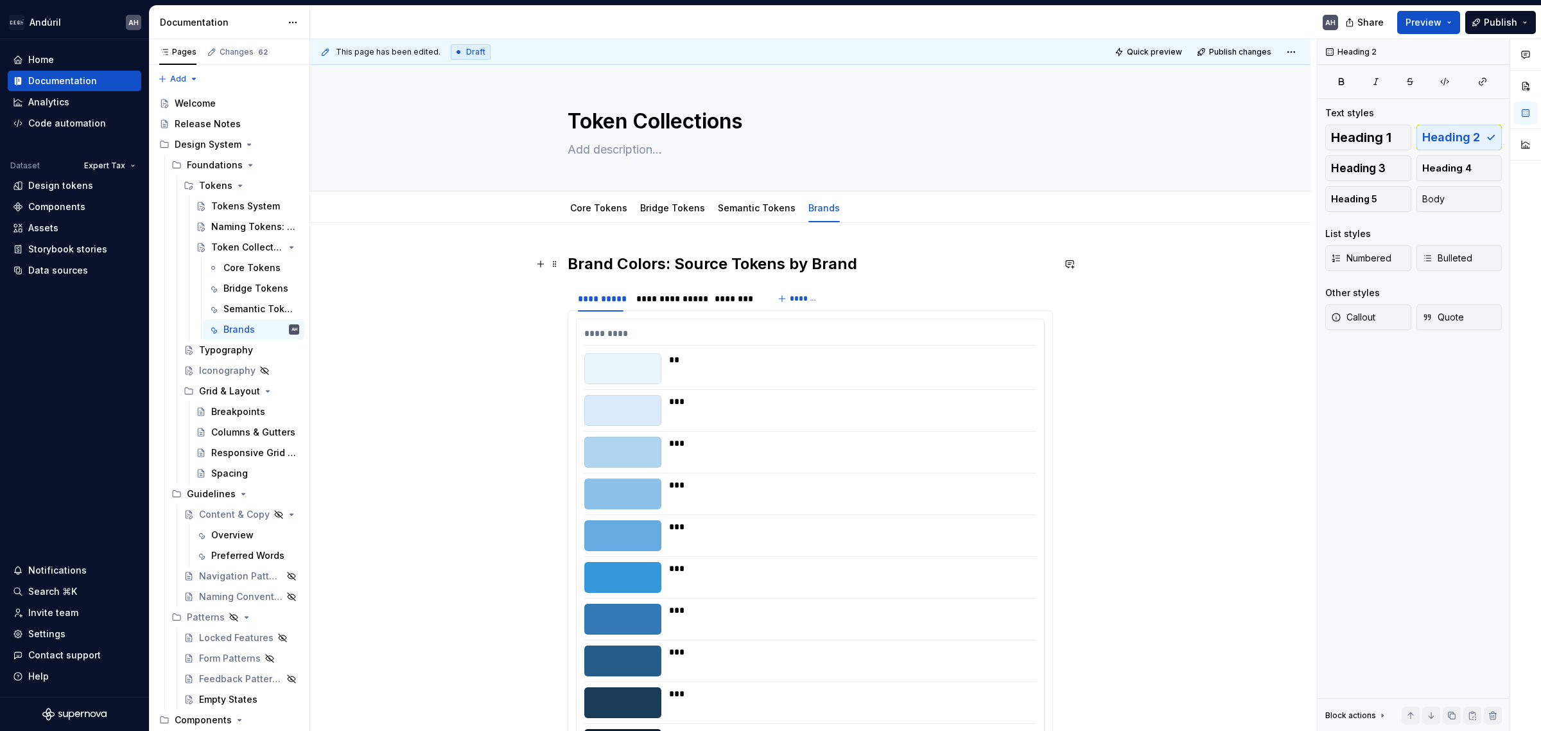
click at [670, 260] on h2 "Brand Colors: Source Tokens by Brand" at bounding box center [810, 264] width 485 height 21
click at [670, 262] on h2 "Brand Colors: Source Tokens by Brand" at bounding box center [810, 264] width 485 height 21
click at [878, 263] on h2 "Brand Colors: Source Tokens by Brand" at bounding box center [810, 264] width 485 height 21
type textarea "*"
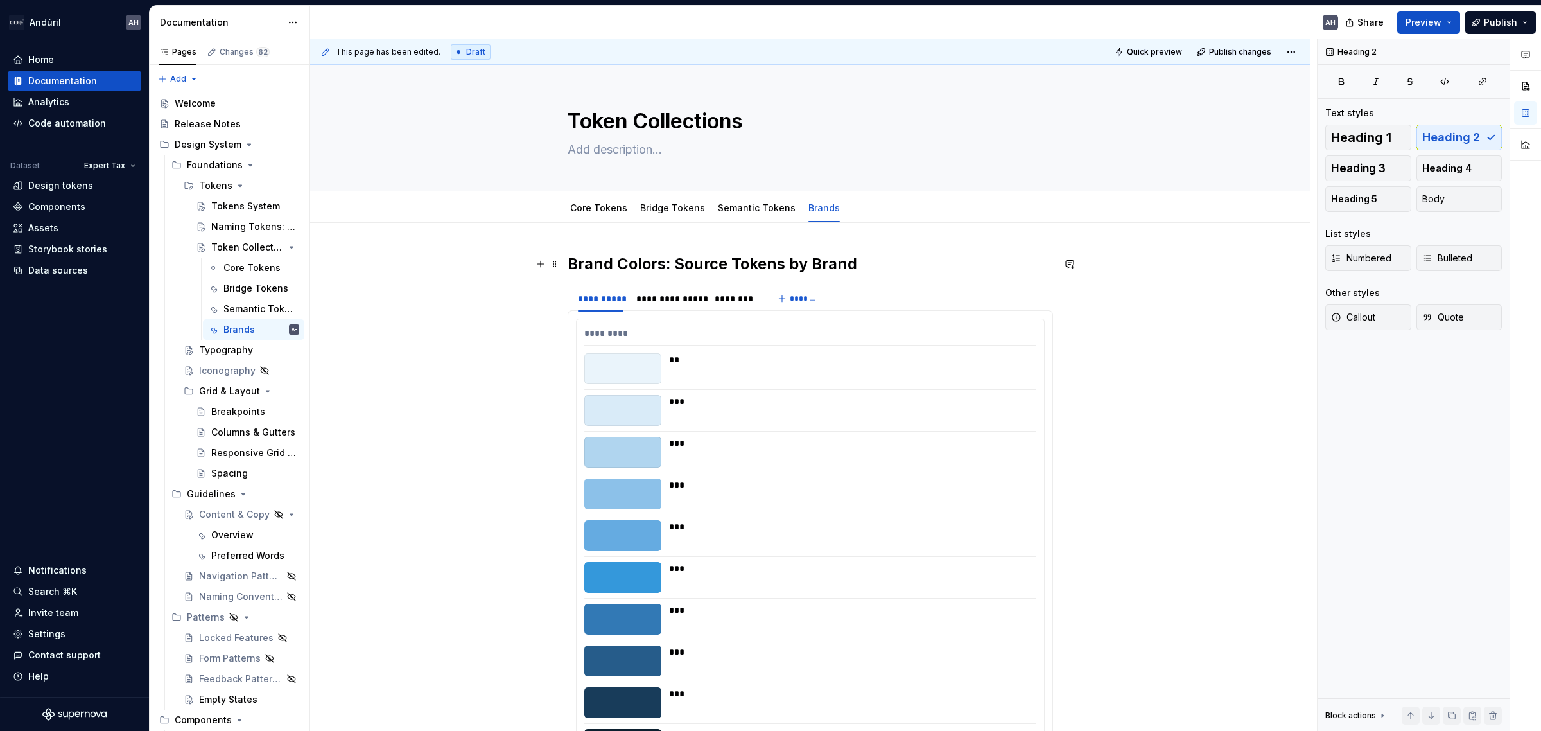
click at [887, 268] on h2 "Brand Colors: Source Tokens by Brand" at bounding box center [810, 264] width 485 height 21
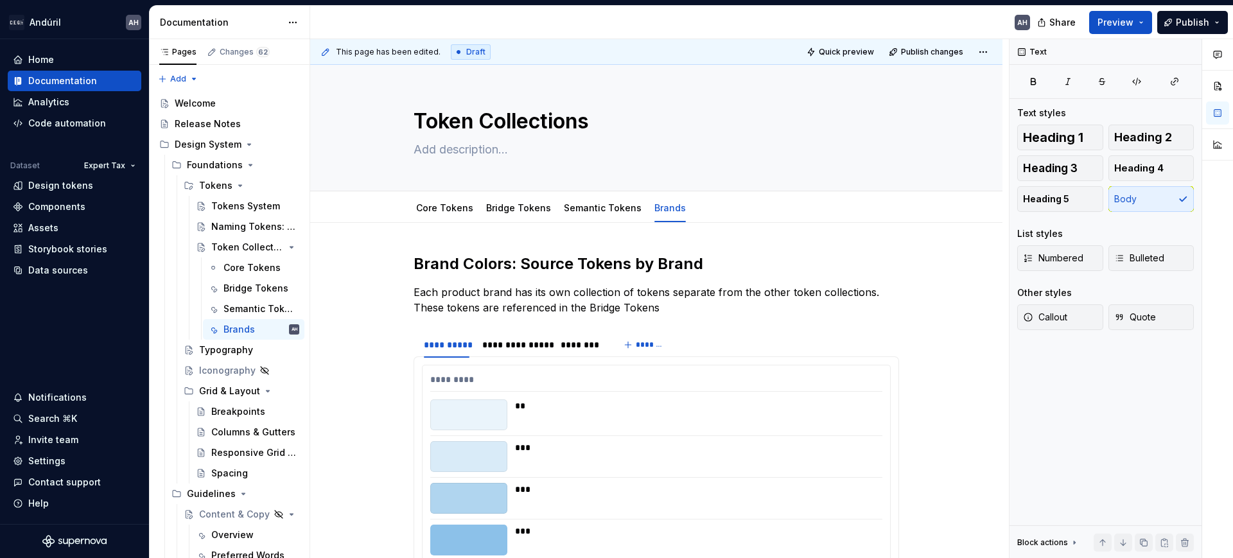
type textarea "*"
